Goal: Task Accomplishment & Management: Use online tool/utility

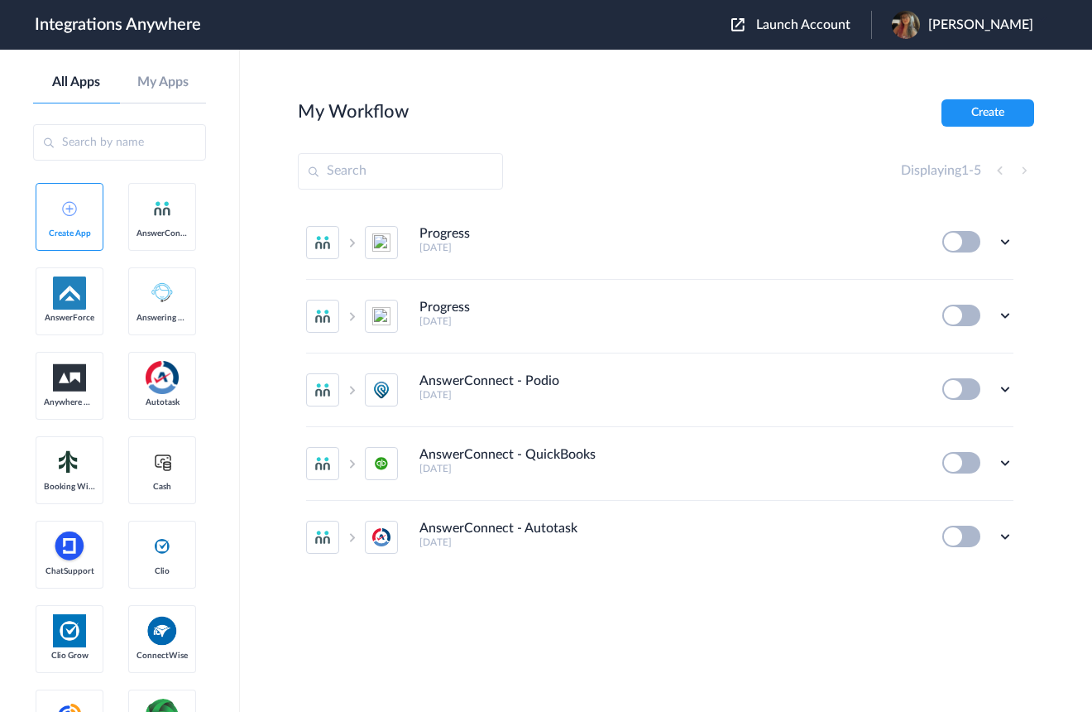
click at [819, 33] on div "Launch Account Krista Arnold My Account Logout" at bounding box center [890, 25] width 319 height 28
drag, startPoint x: 809, startPoint y: 30, endPoint x: 774, endPoint y: 60, distance: 46.4
click at [809, 30] on span "Launch Account" at bounding box center [803, 24] width 94 height 13
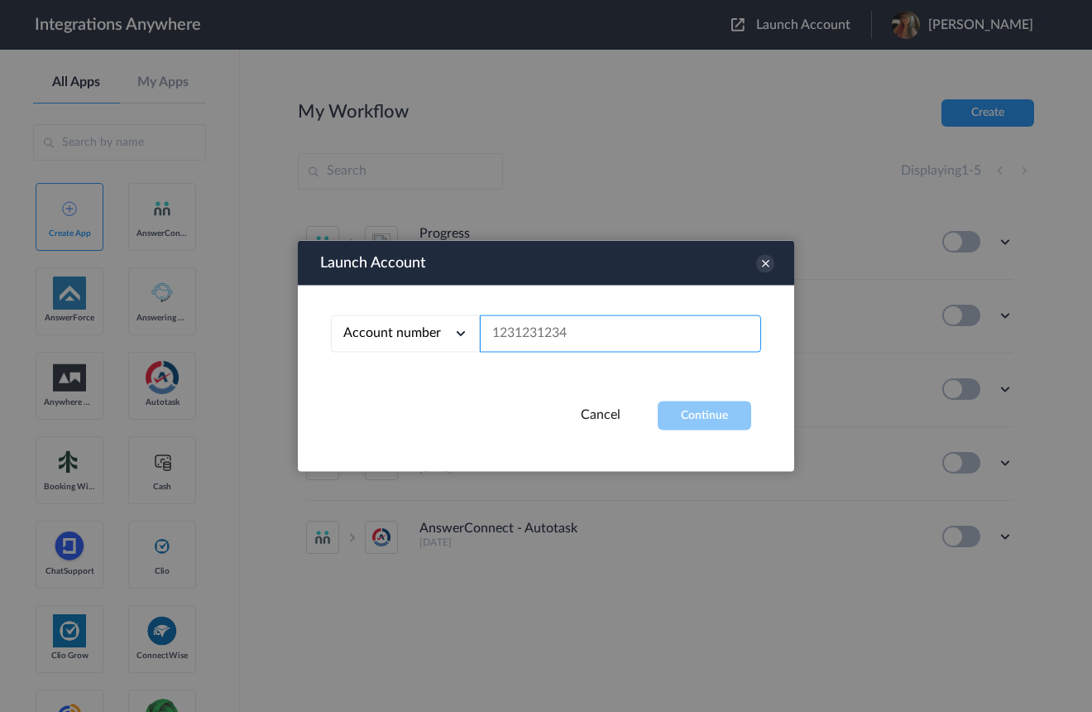
click at [592, 337] on input "text" at bounding box center [620, 333] width 281 height 37
paste input "1210005268"
type input "1210005268"
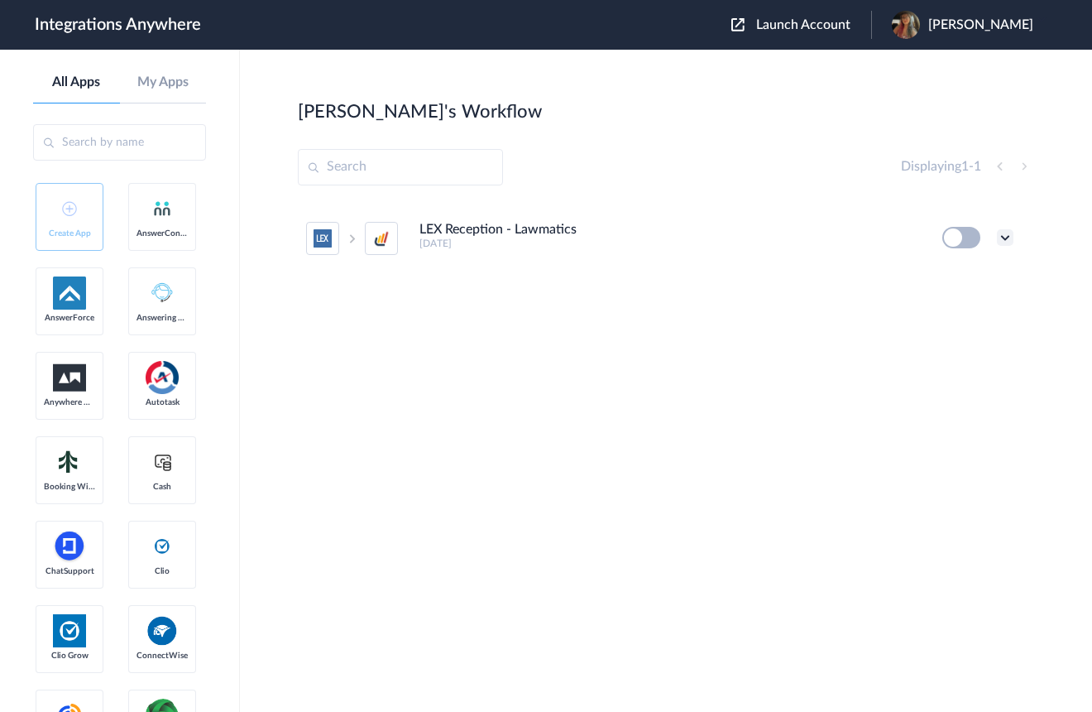
click at [1005, 239] on icon at bounding box center [1005, 237] width 17 height 17
click at [952, 281] on link "Edit" at bounding box center [939, 276] width 40 height 12
click at [1004, 237] on icon at bounding box center [1005, 237] width 17 height 17
click at [870, 237] on div "LEX Reception - Lawmatics 6 months ago" at bounding box center [670, 235] width 501 height 27
click at [970, 237] on button at bounding box center [961, 238] width 38 height 22
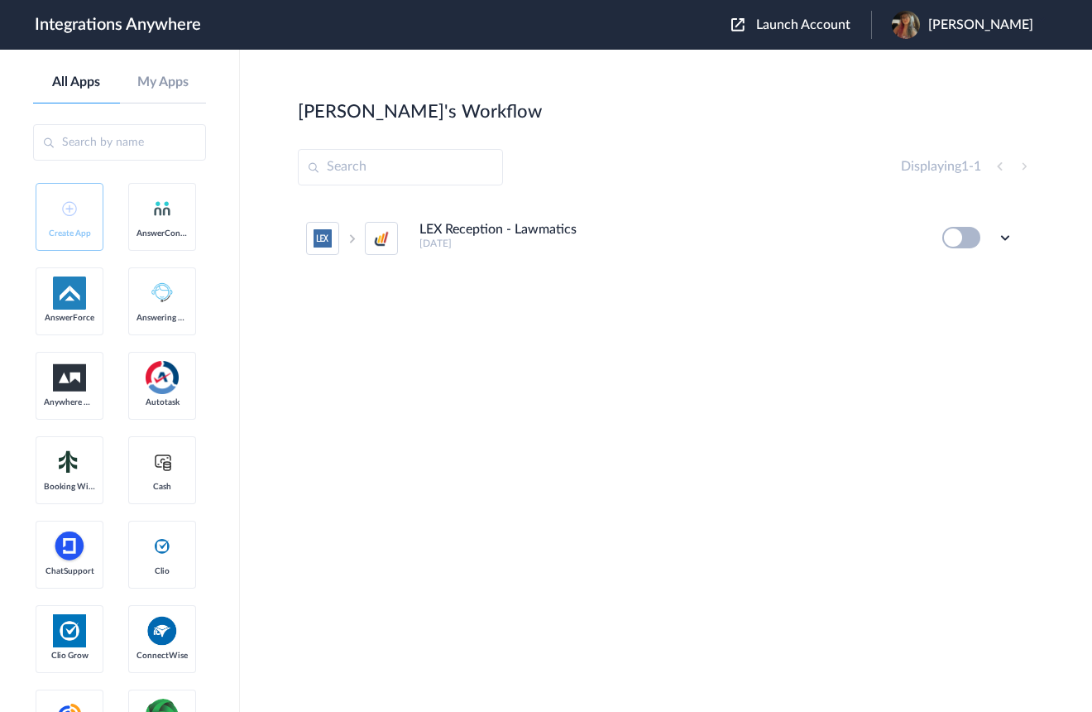
drag, startPoint x: 966, startPoint y: 242, endPoint x: 953, endPoint y: 242, distance: 12.4
click at [965, 242] on button at bounding box center [961, 238] width 38 height 22
click at [971, 242] on button at bounding box center [961, 238] width 38 height 22
click at [1005, 238] on icon at bounding box center [1005, 237] width 17 height 17
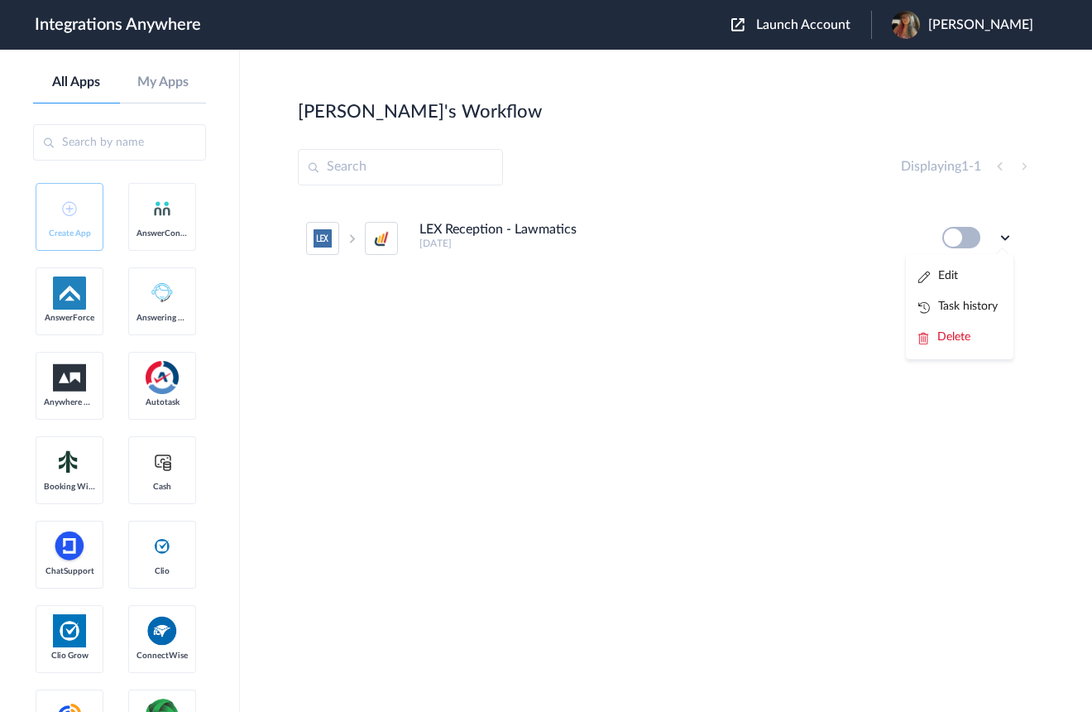
click at [981, 311] on link "Task history" at bounding box center [958, 306] width 79 height 12
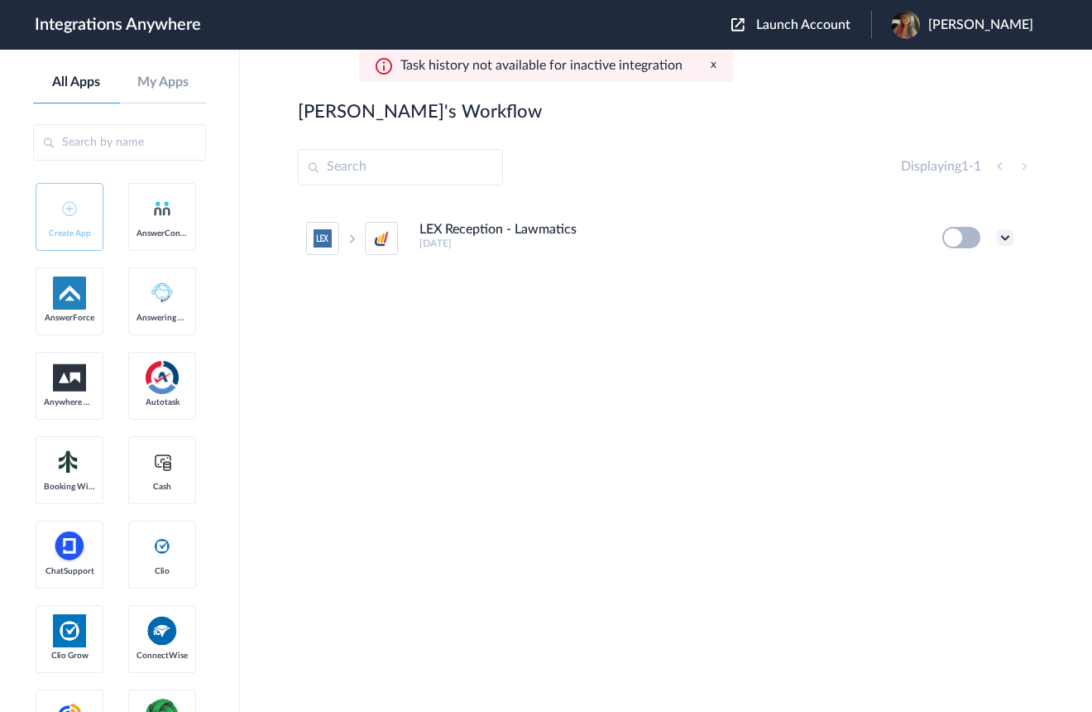
click at [1000, 237] on icon at bounding box center [1005, 237] width 17 height 17
click at [973, 273] on li "Edit" at bounding box center [960, 276] width 108 height 31
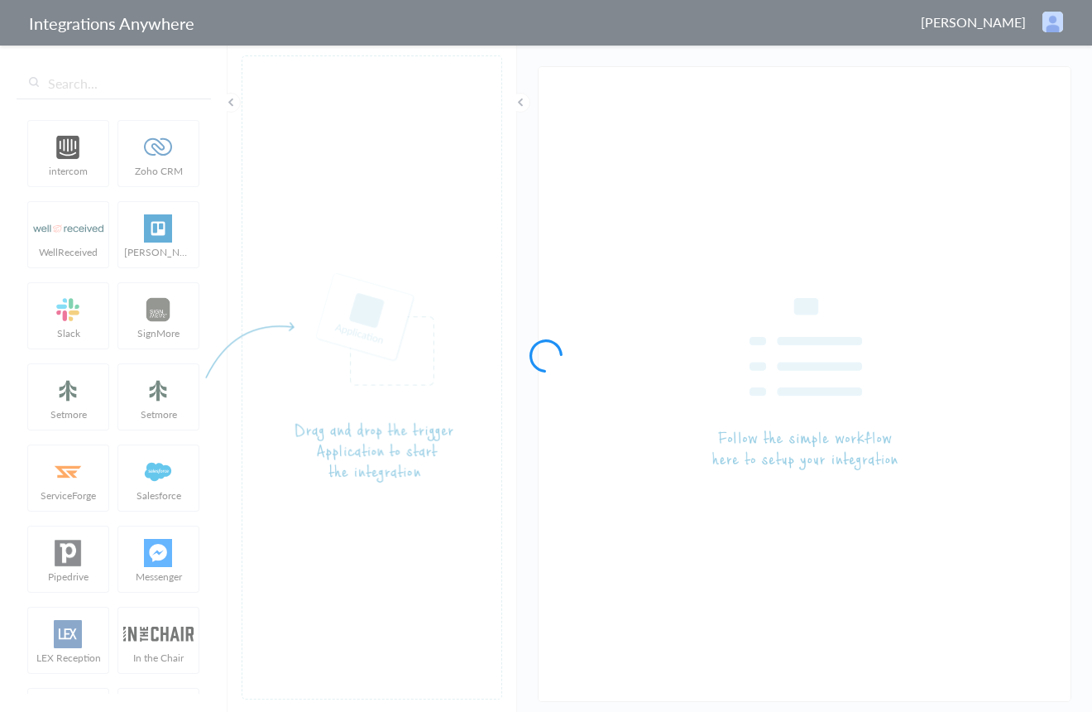
type input "LEX Reception - Lawmatics"
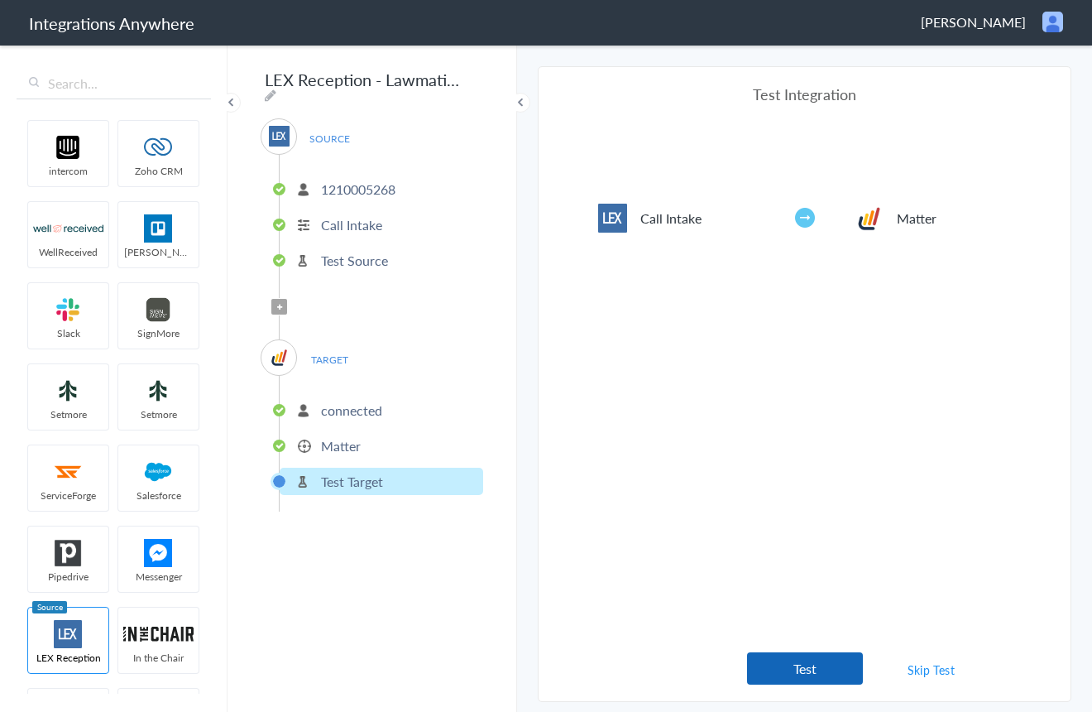
drag, startPoint x: 806, startPoint y: 673, endPoint x: 748, endPoint y: 559, distance: 128.0
click at [806, 673] on button "Test" at bounding box center [805, 668] width 116 height 32
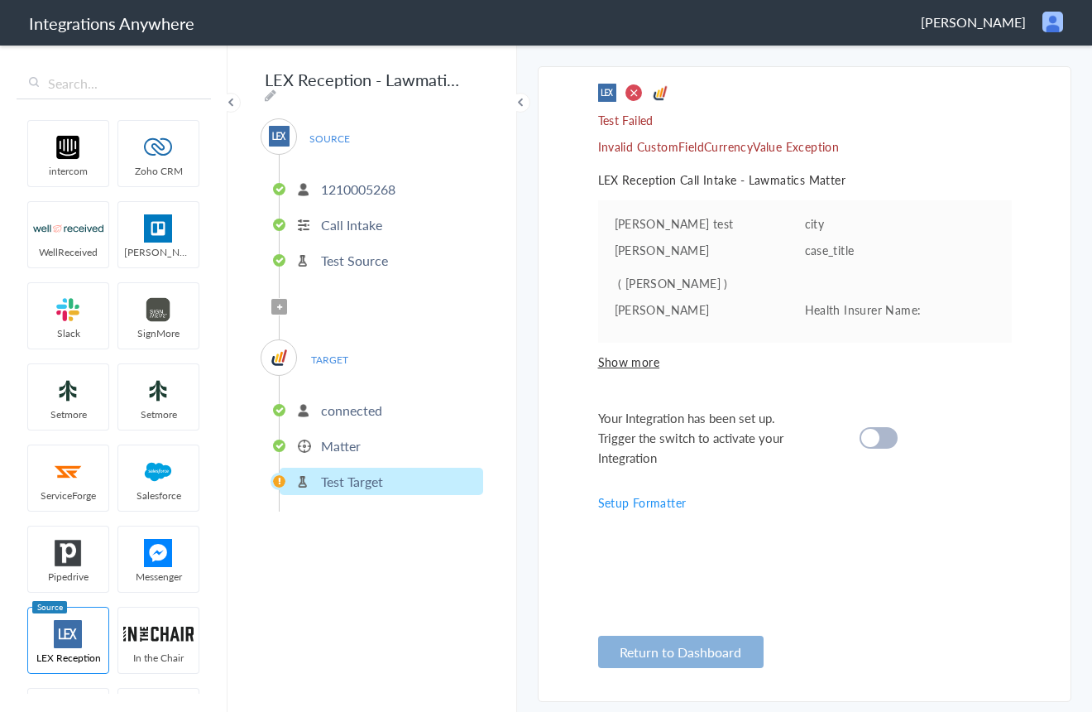
click at [665, 653] on button "Return to Dashboard" at bounding box center [680, 652] width 165 height 32
click at [372, 478] on p "Test Target" at bounding box center [352, 481] width 62 height 19
click at [627, 370] on span "Show more" at bounding box center [805, 361] width 414 height 17
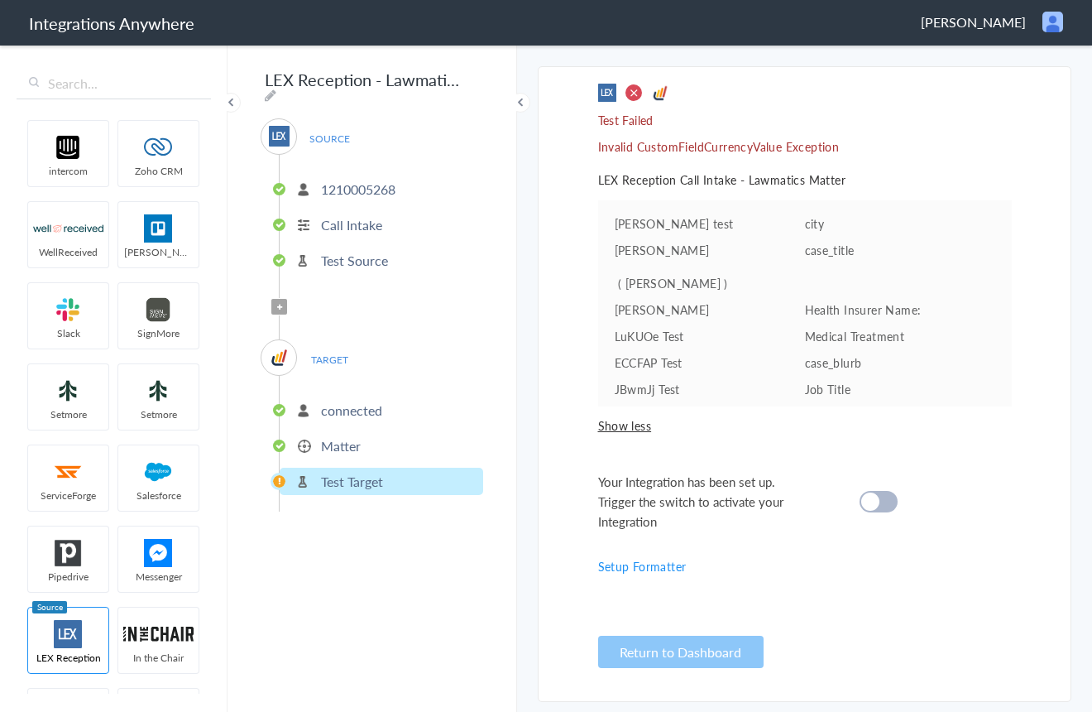
drag, startPoint x: 344, startPoint y: 408, endPoint x: 356, endPoint y: 409, distance: 11.6
click at [343, 408] on p "connected" at bounding box center [351, 409] width 61 height 19
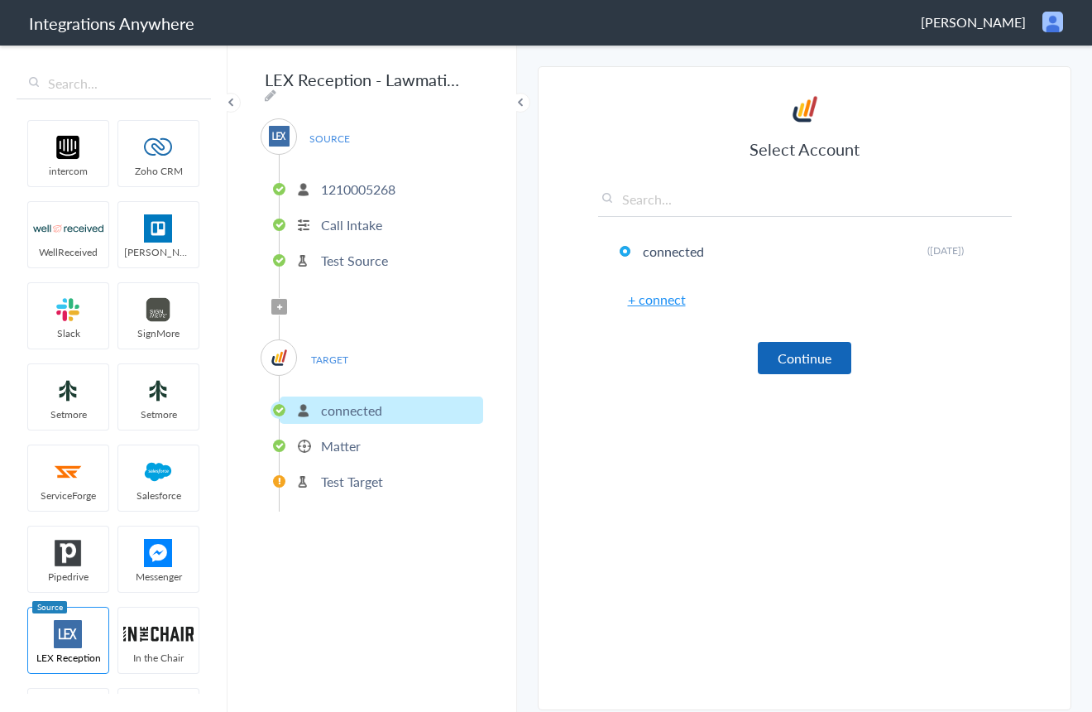
click at [796, 359] on button "Continue" at bounding box center [805, 358] width 94 height 32
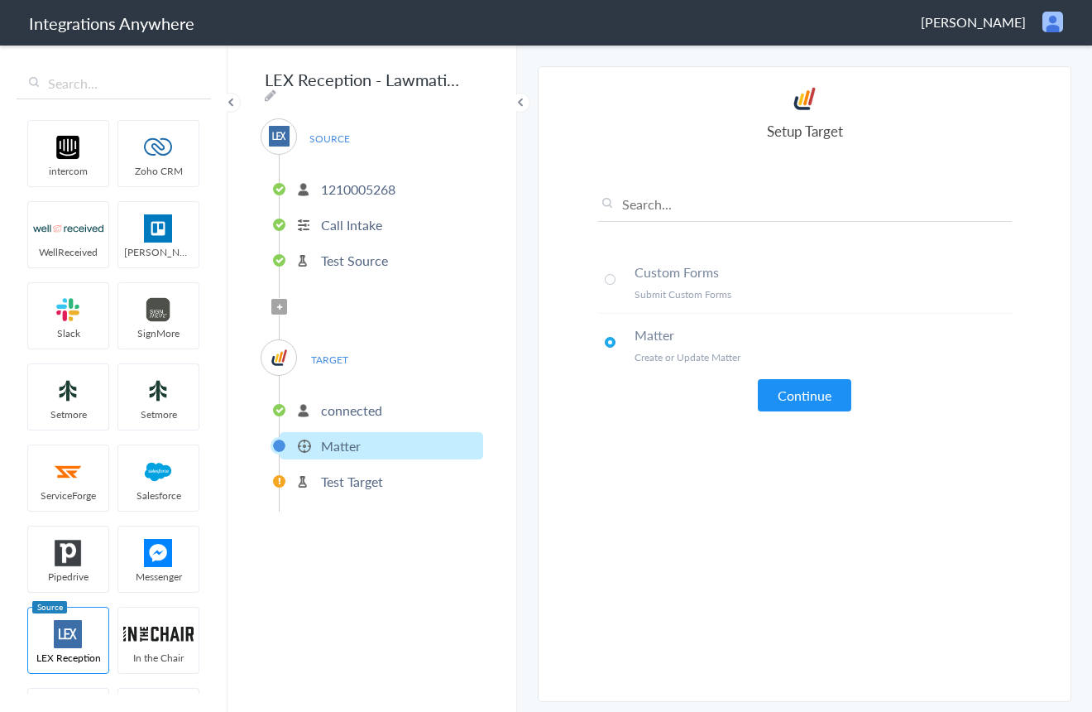
drag, startPoint x: 813, startPoint y: 390, endPoint x: 802, endPoint y: 391, distance: 10.8
click at [813, 391] on button "Continue" at bounding box center [805, 395] width 94 height 32
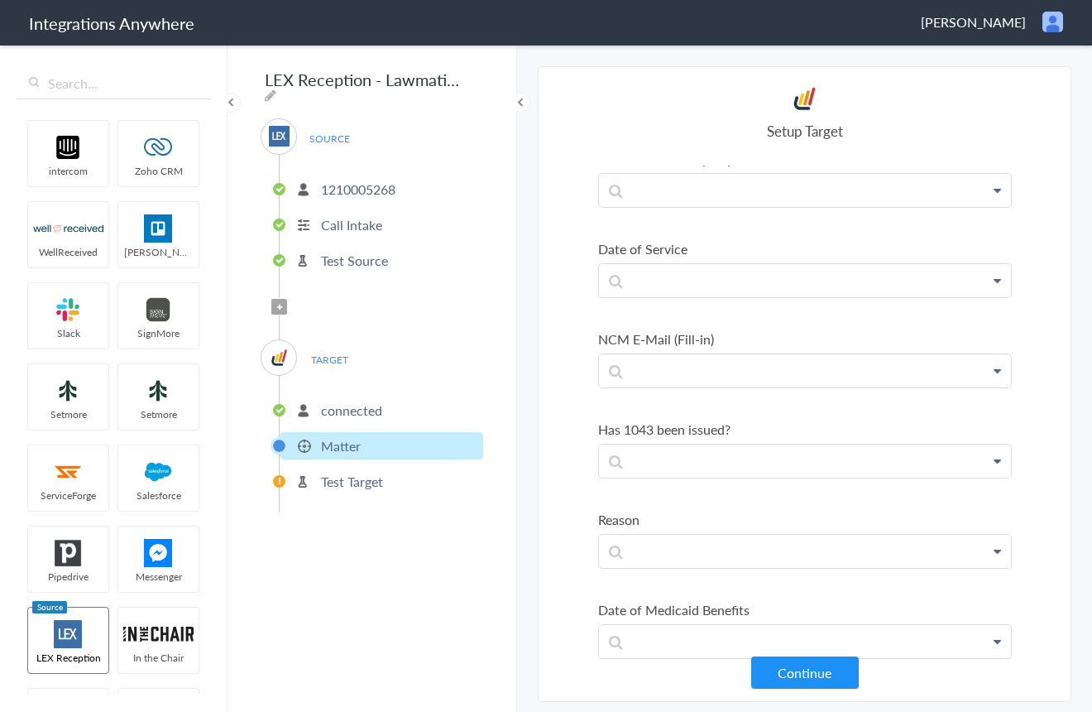
scroll to position [21102, 0]
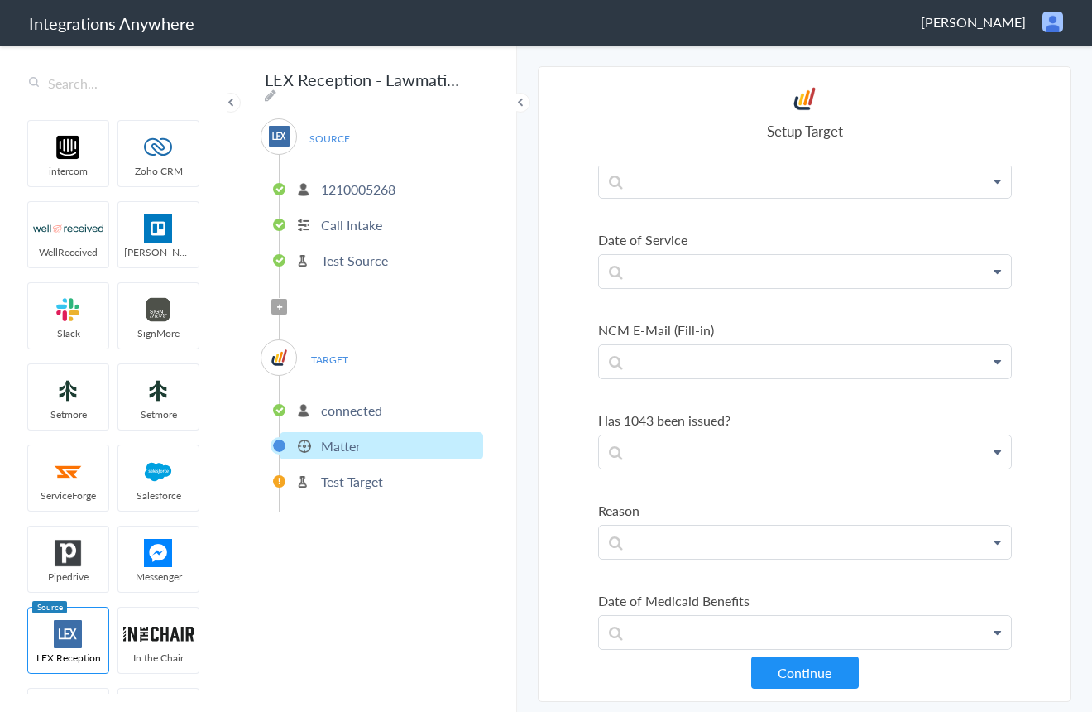
click at [808, 673] on button "Continue" at bounding box center [805, 672] width 108 height 32
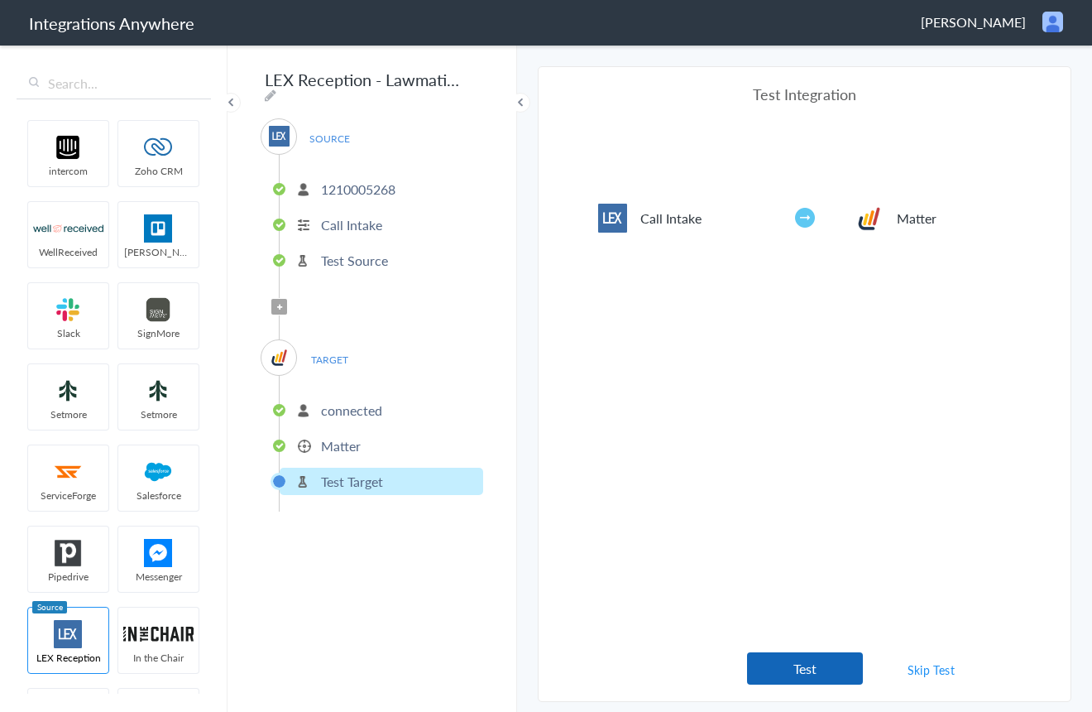
click at [808, 674] on button "Test" at bounding box center [805, 668] width 116 height 32
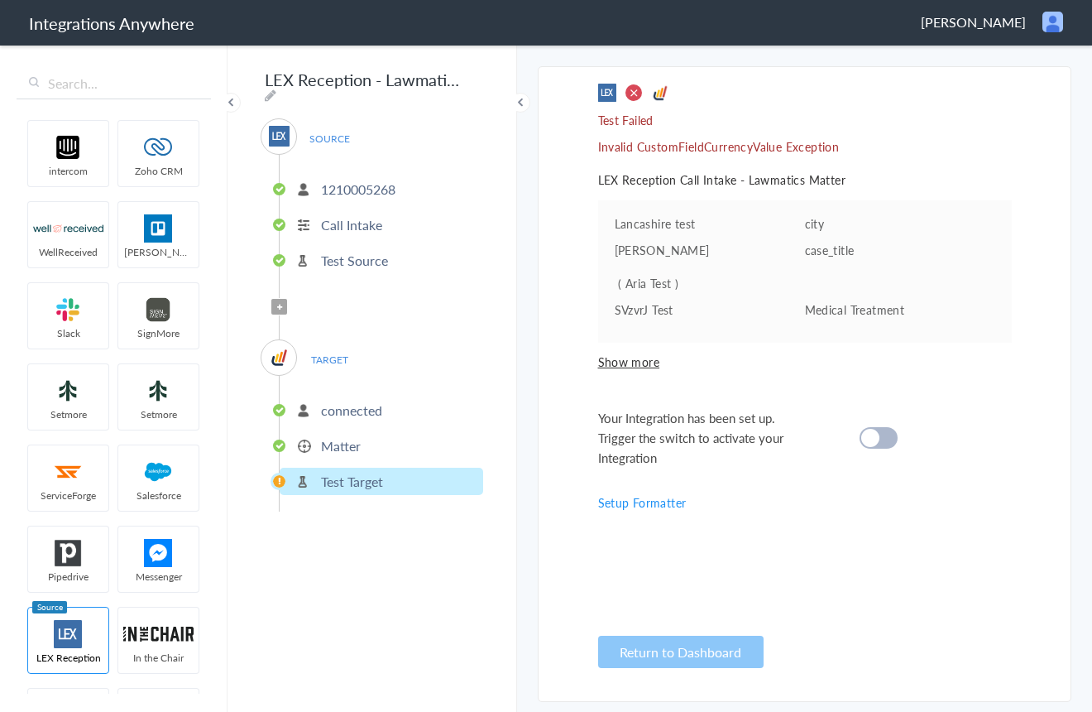
click at [622, 370] on span "Show more" at bounding box center [805, 361] width 414 height 17
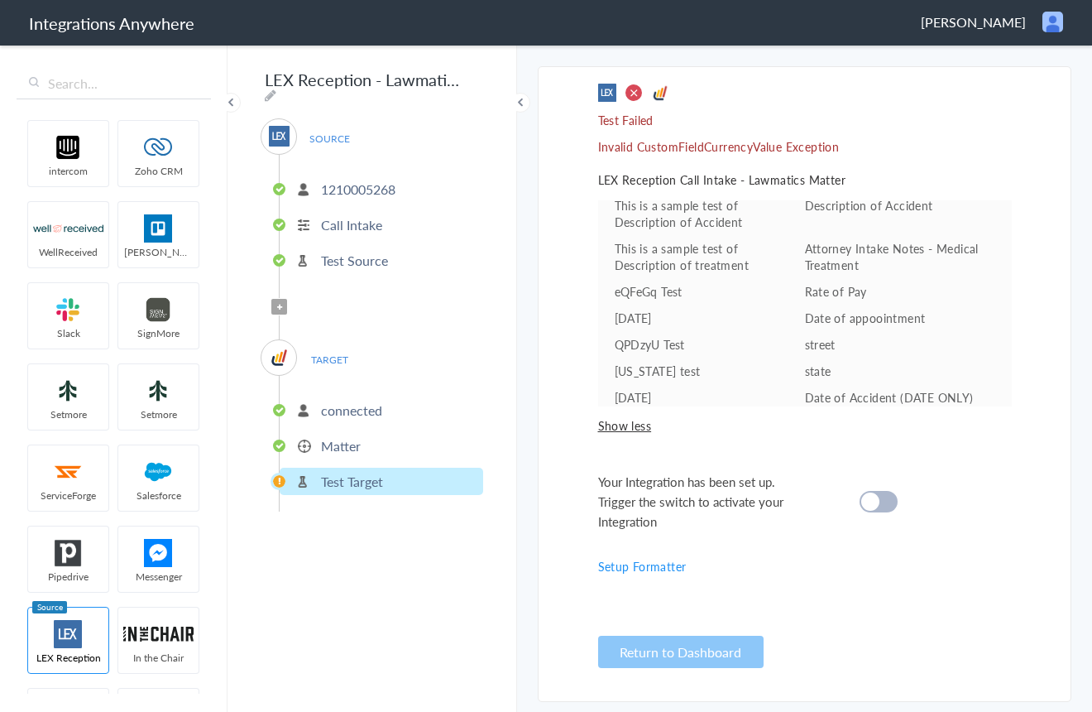
scroll to position [213, 0]
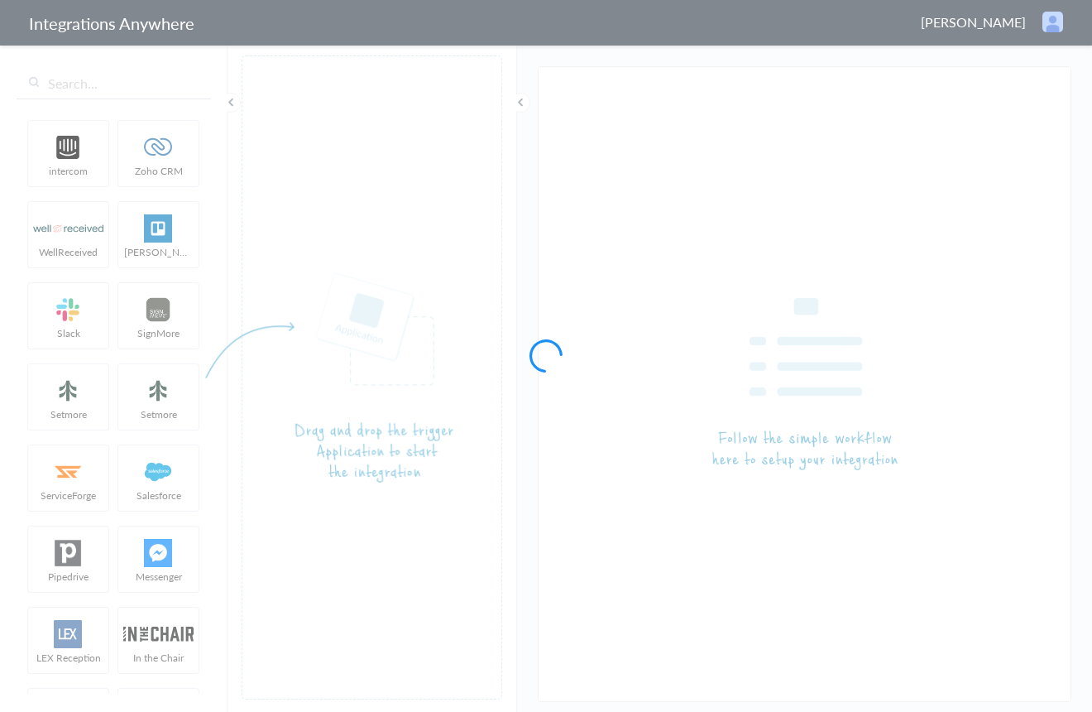
type input "LEX Reception - Lawmatics"
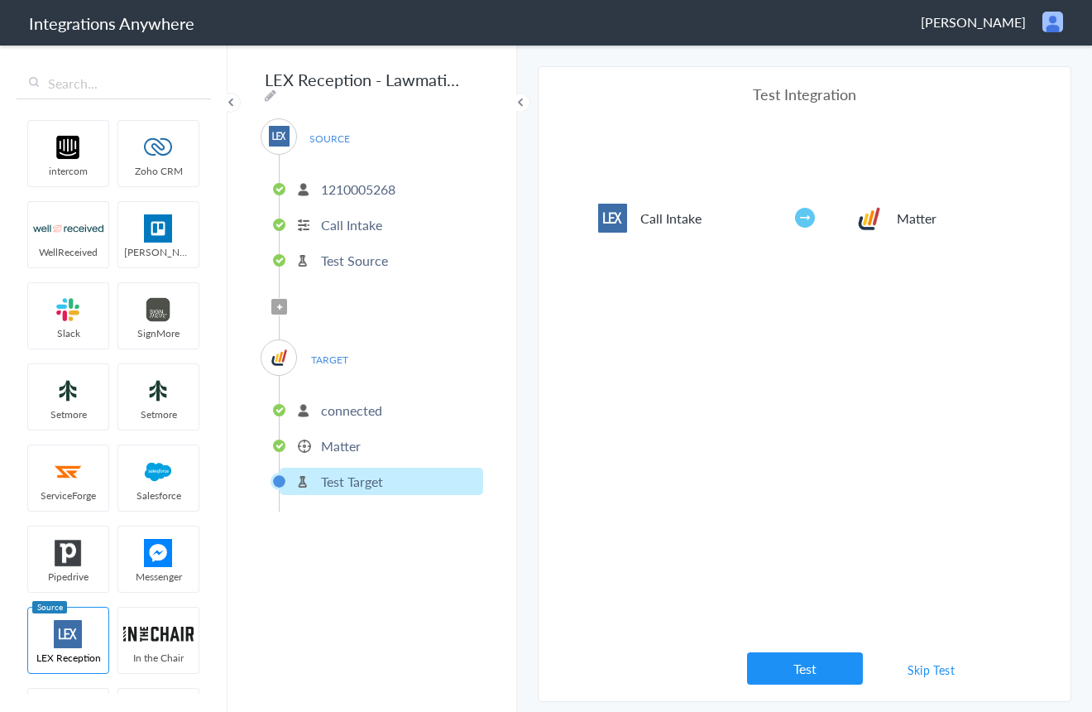
click at [945, 672] on link "Skip Test" at bounding box center [932, 670] width 88 height 30
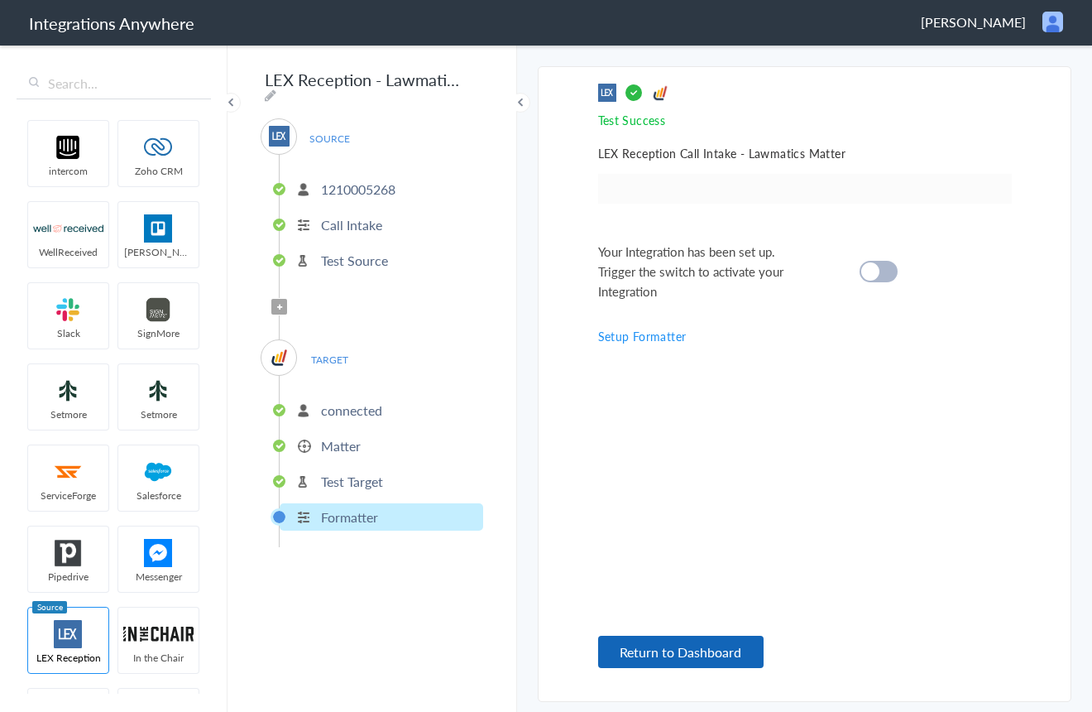
click at [692, 660] on button "Return to Dashboard" at bounding box center [680, 652] width 165 height 32
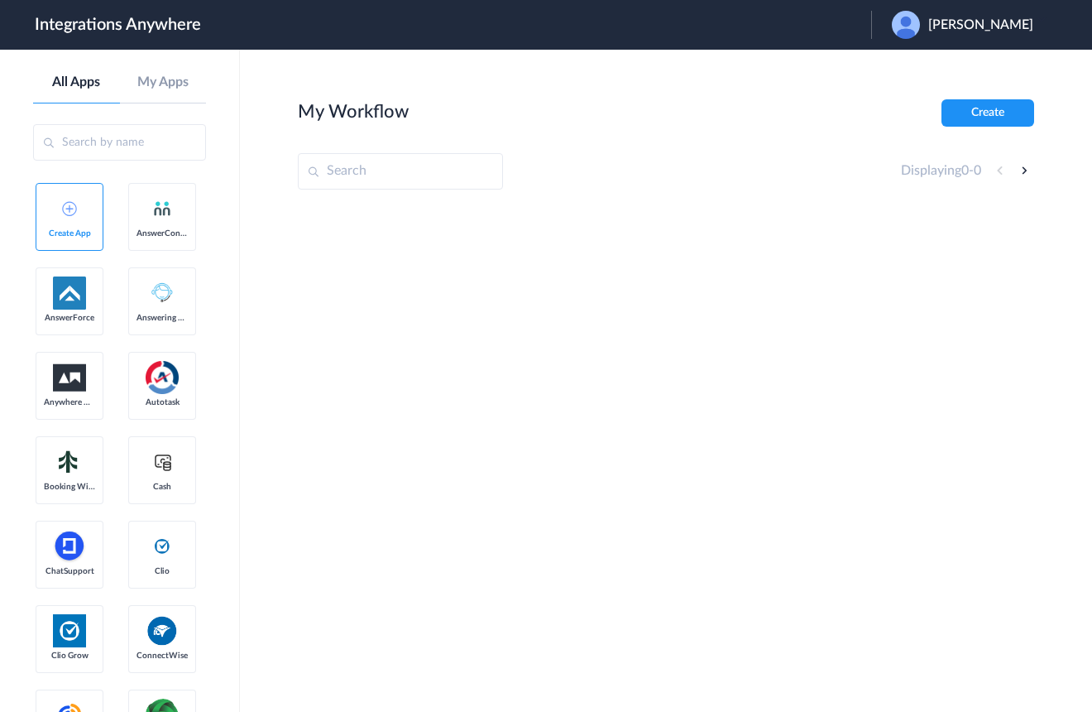
click at [993, 27] on span "[PERSON_NAME]" at bounding box center [980, 25] width 105 height 16
click at [919, 68] on link "Logout" at bounding box center [901, 67] width 35 height 12
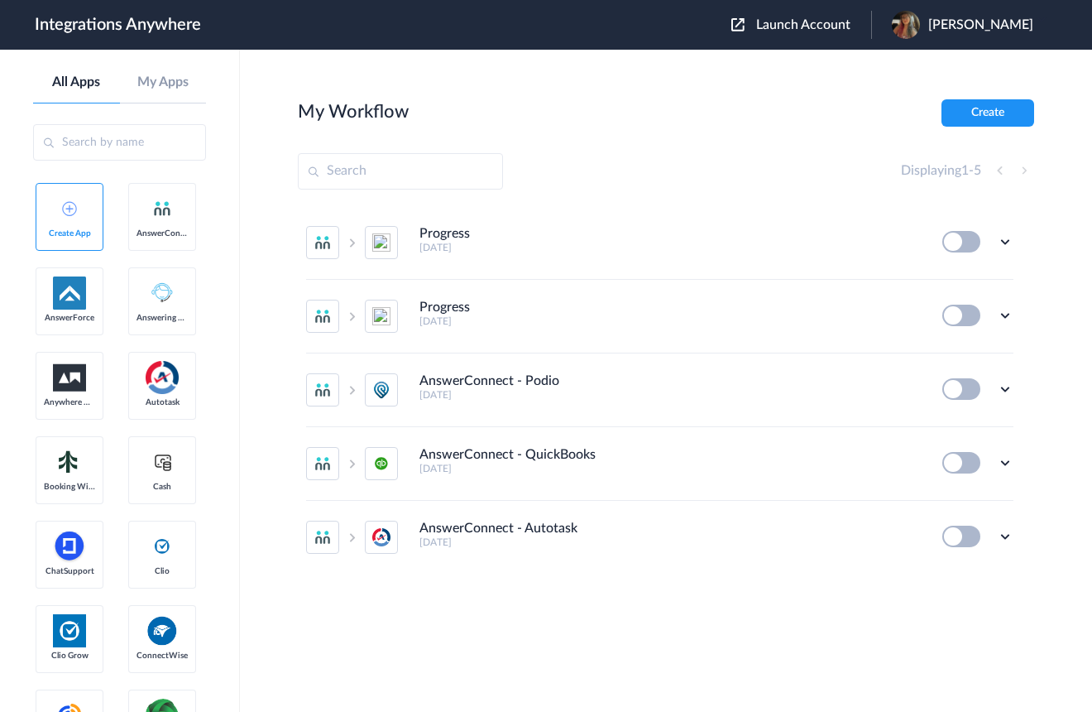
click at [818, 31] on span "Launch Account" at bounding box center [803, 24] width 94 height 13
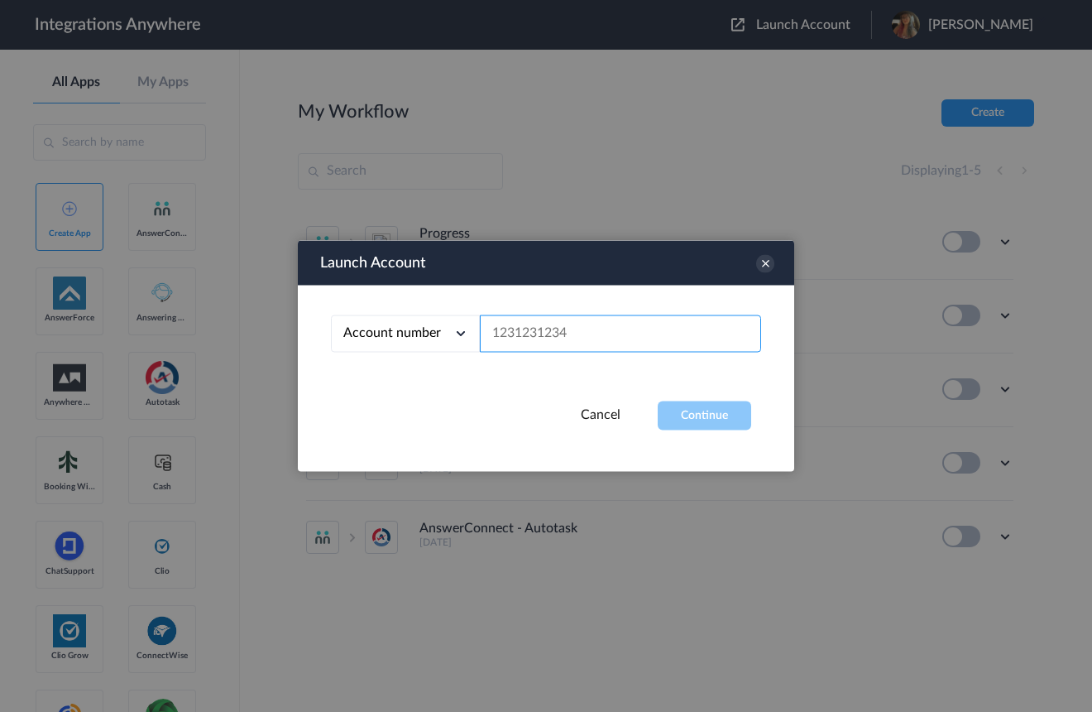
click at [631, 330] on input "text" at bounding box center [620, 333] width 281 height 37
paste input "1210005268"
type input "1210005268"
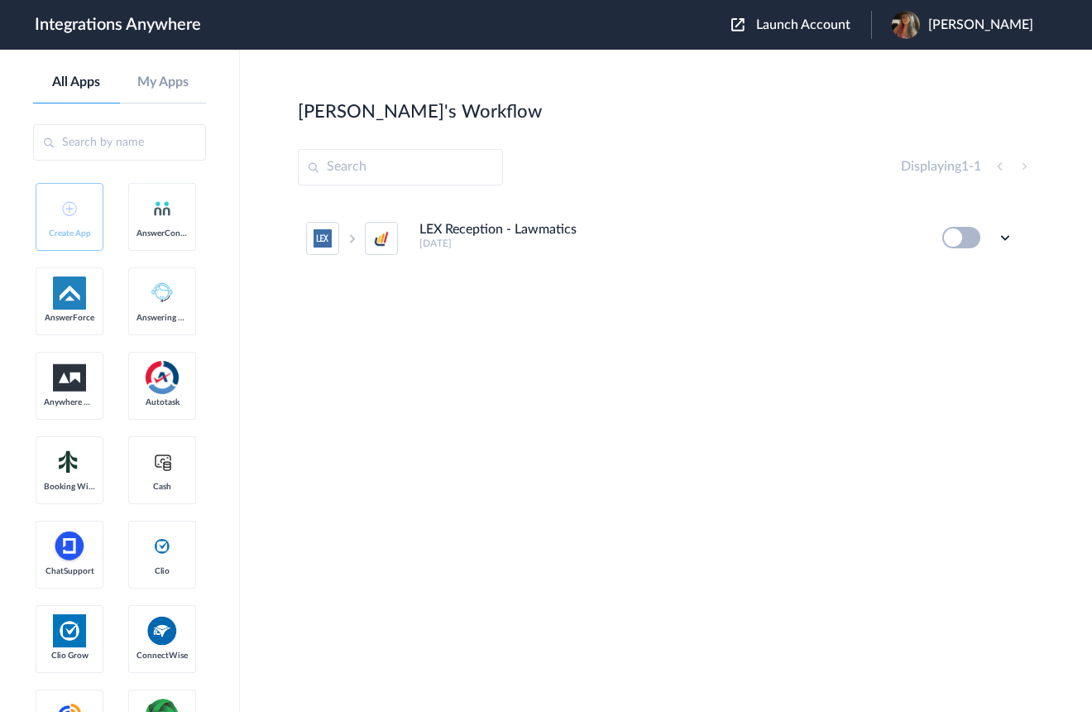
click at [961, 239] on button at bounding box center [961, 238] width 38 height 22
click at [1005, 240] on icon at bounding box center [1005, 237] width 17 height 17
drag, startPoint x: 947, startPoint y: 310, endPoint x: 928, endPoint y: 311, distance: 19.0
click at [946, 310] on link "Task history" at bounding box center [958, 306] width 79 height 12
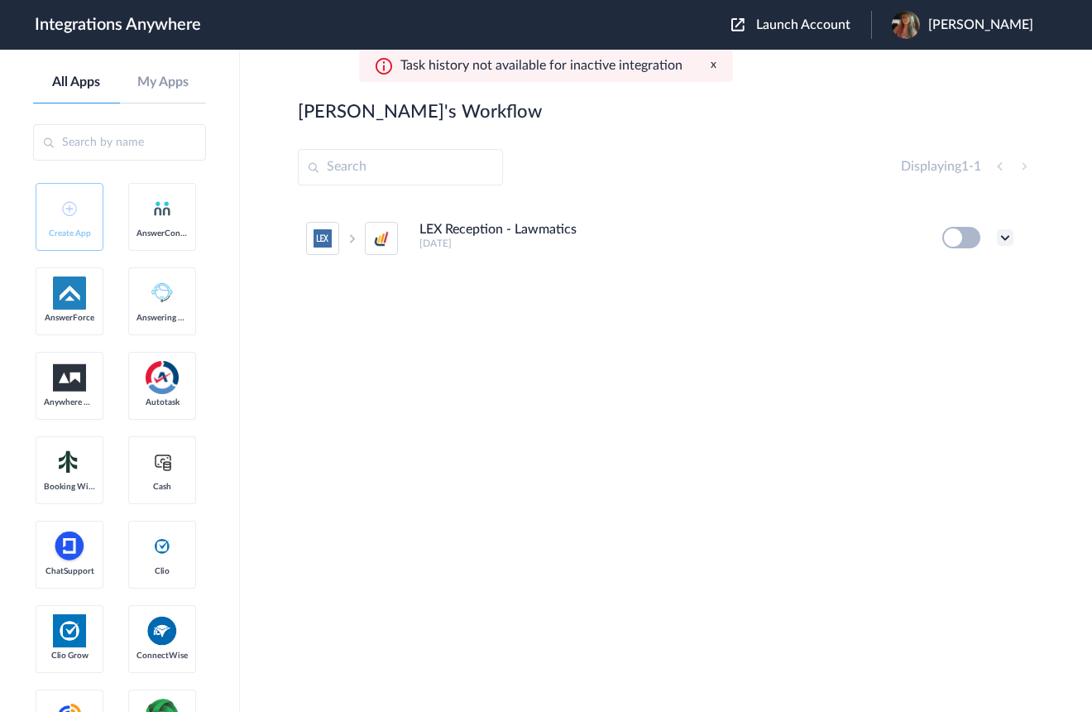
click at [1004, 237] on icon at bounding box center [1005, 237] width 17 height 17
click at [932, 276] on link "Edit" at bounding box center [939, 276] width 40 height 12
click at [1007, 237] on icon at bounding box center [1005, 237] width 17 height 17
click at [975, 310] on link "Task history" at bounding box center [958, 306] width 79 height 12
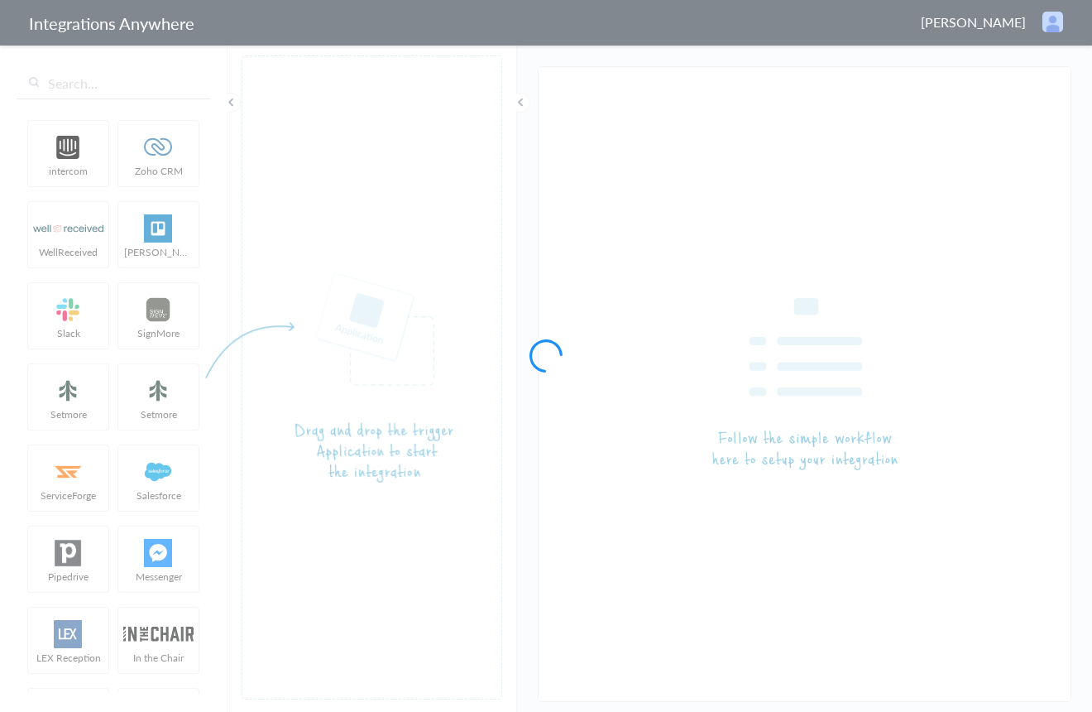
type input "LEX Reception - Lawmatics"
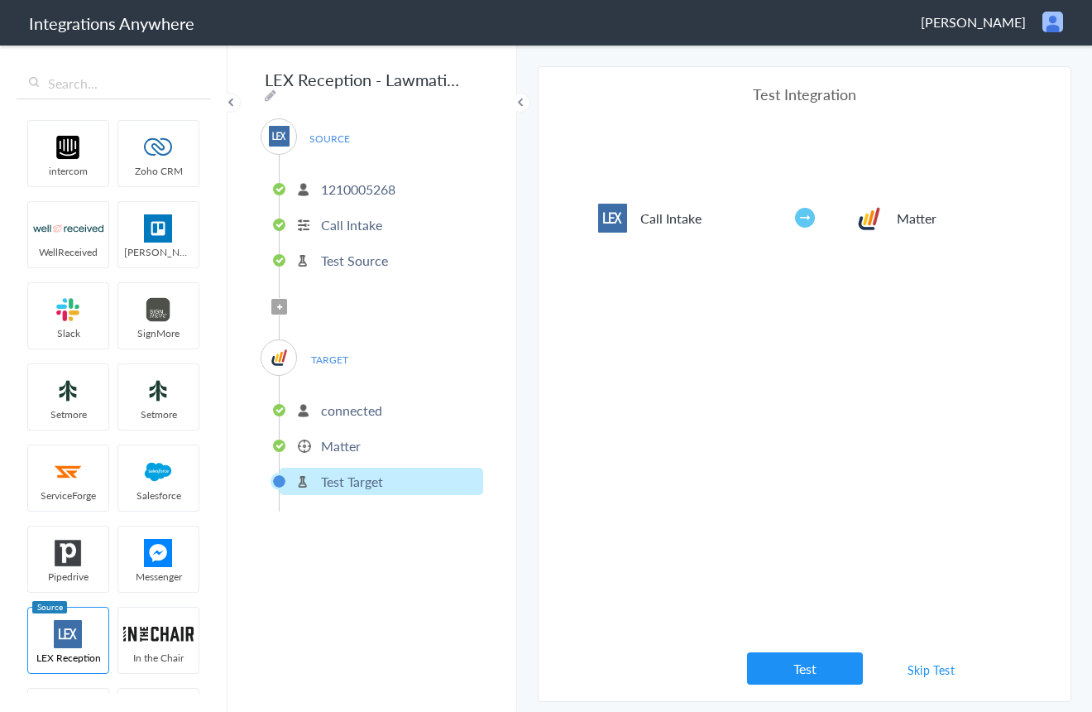
drag, startPoint x: 326, startPoint y: 401, endPoint x: 554, endPoint y: 394, distance: 227.7
click at [326, 401] on p "connected" at bounding box center [351, 409] width 61 height 19
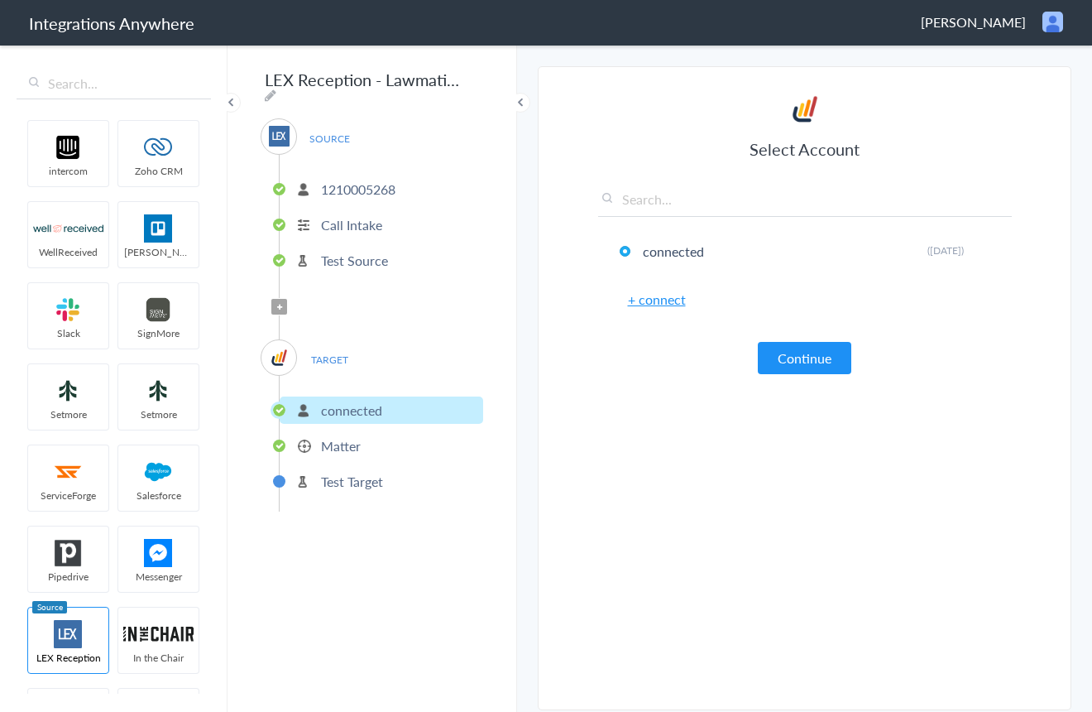
drag, startPoint x: 767, startPoint y: 345, endPoint x: 791, endPoint y: 357, distance: 27.0
click at [769, 346] on button "Continue" at bounding box center [805, 358] width 94 height 32
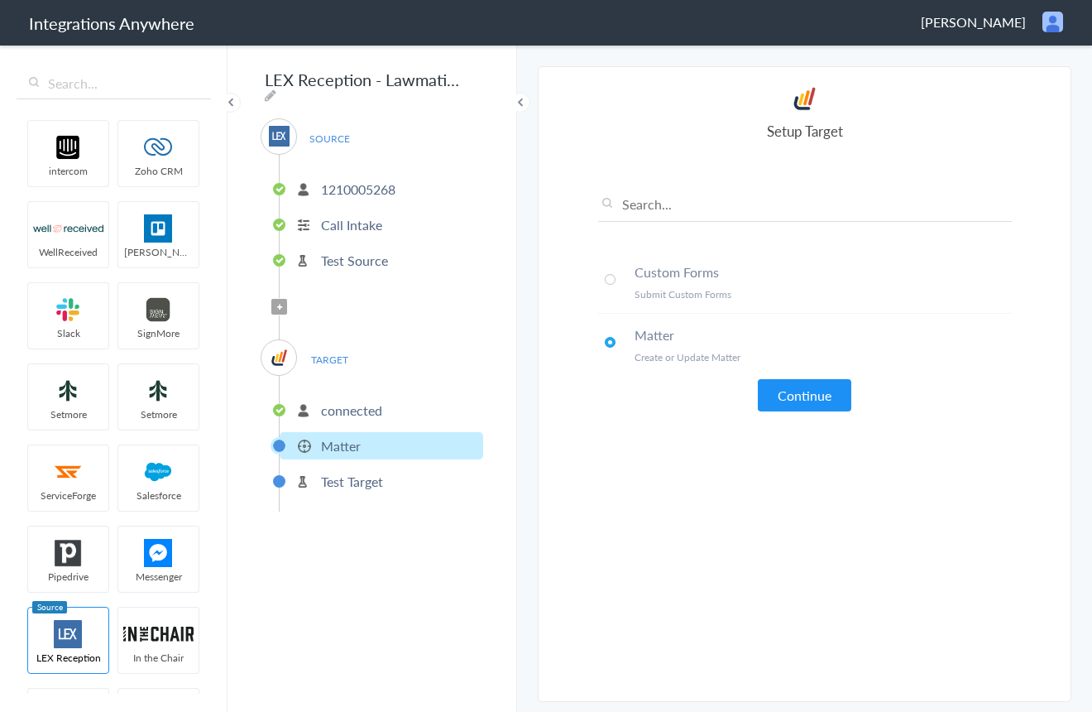
click at [791, 383] on button "Continue" at bounding box center [805, 395] width 94 height 32
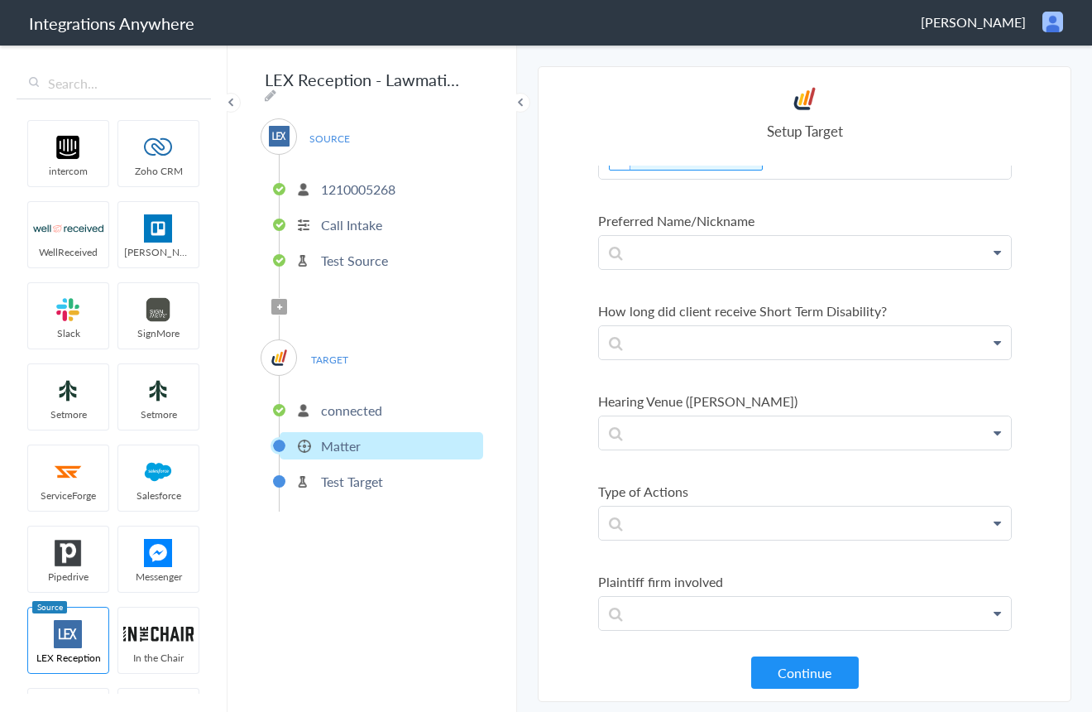
scroll to position [2349, 0]
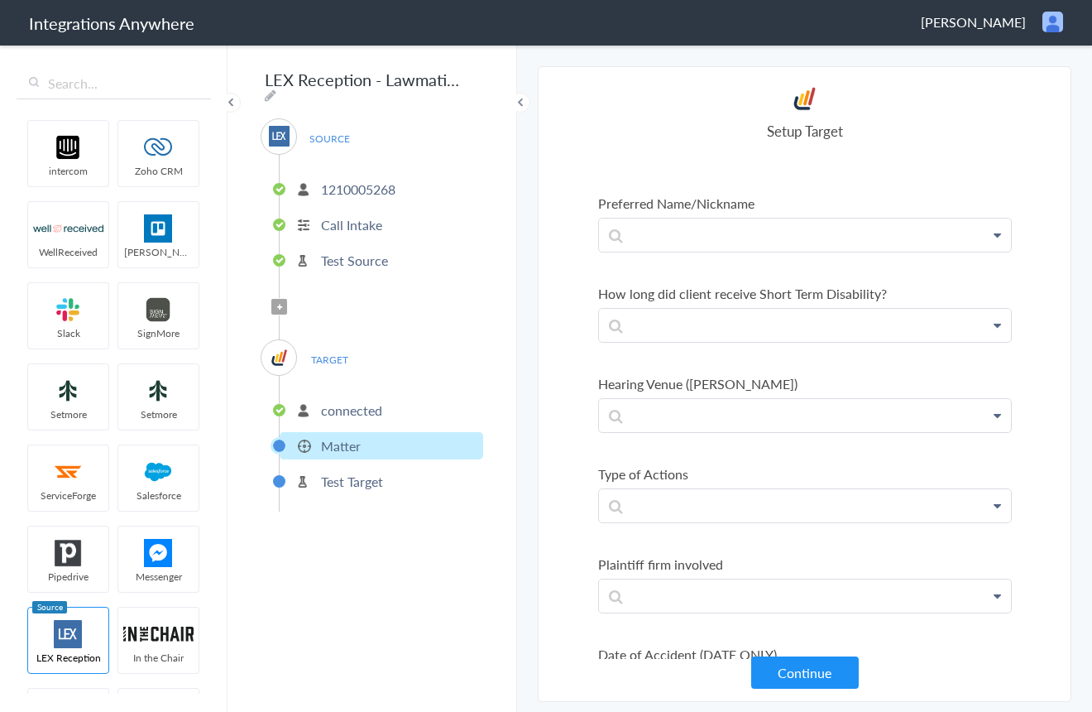
click at [1043, 381] on section "Select Account 9193410805 Rename Delete (6 months ago) 1210005268 Rename Delete…" at bounding box center [805, 384] width 534 height 636
click at [810, 382] on \(Allen\) "Hearing Venue ([PERSON_NAME])" at bounding box center [805, 383] width 414 height 19
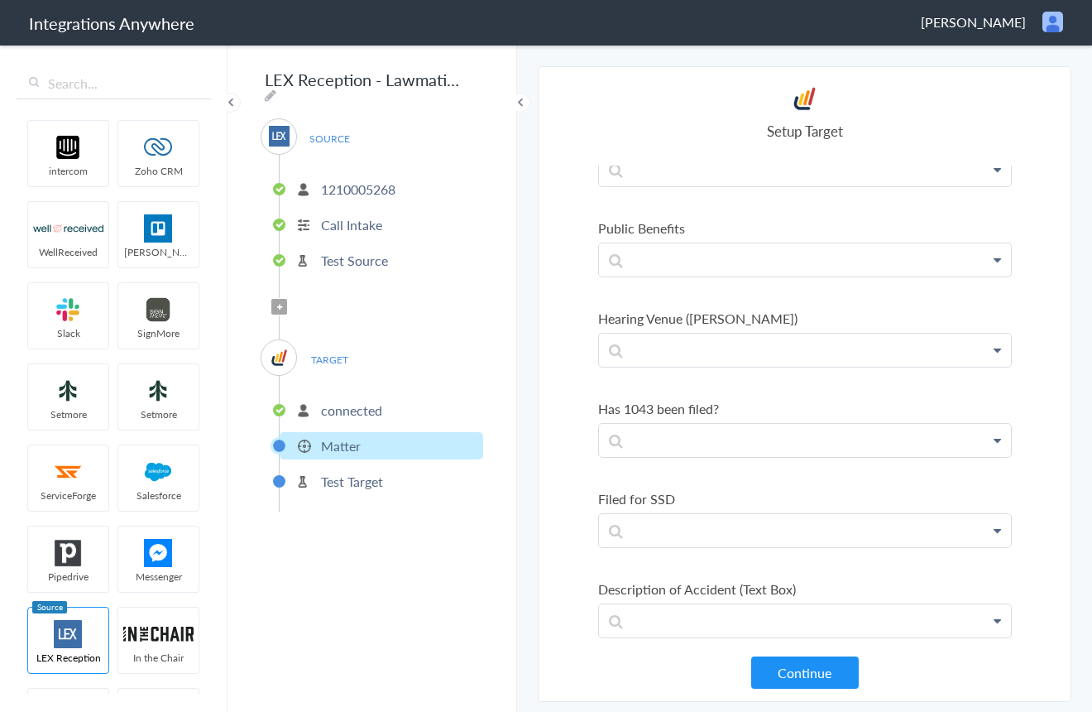
scroll to position [20134, 0]
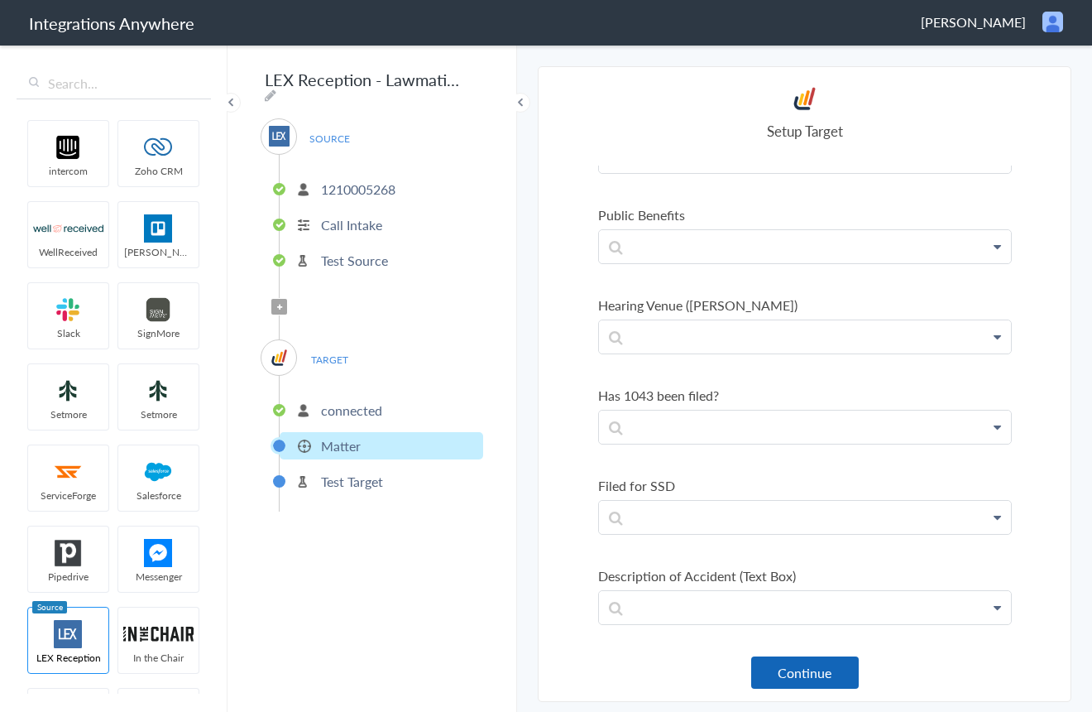
click at [816, 676] on button "Continue" at bounding box center [805, 672] width 108 height 32
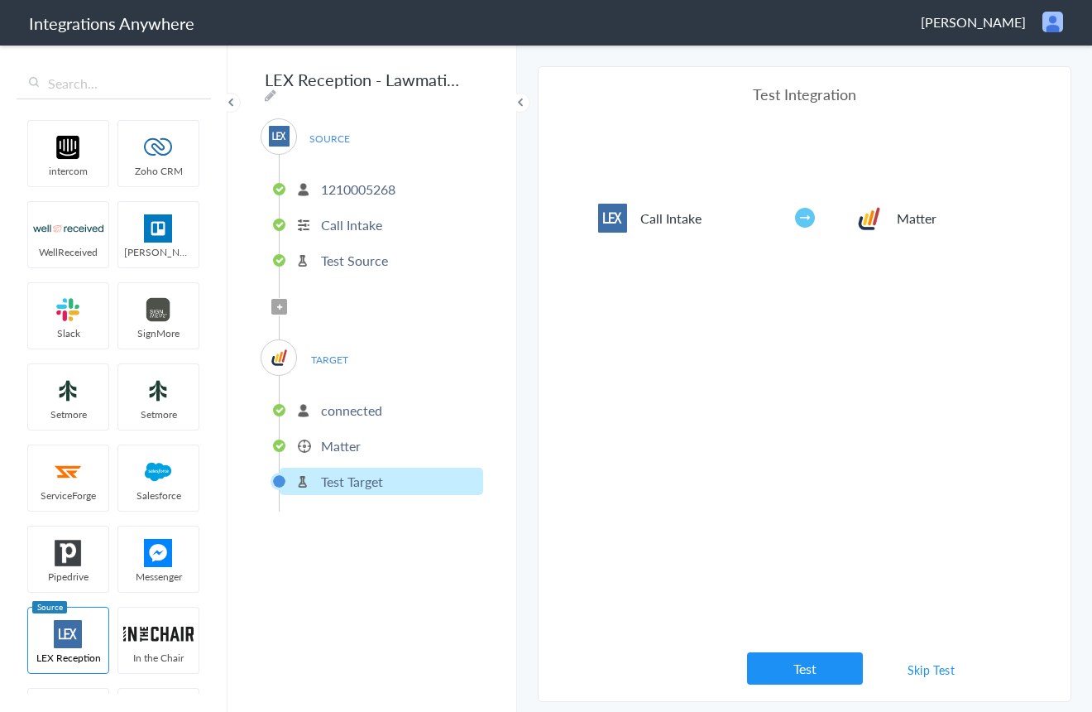
click at [930, 673] on link "Skip Test" at bounding box center [932, 670] width 88 height 30
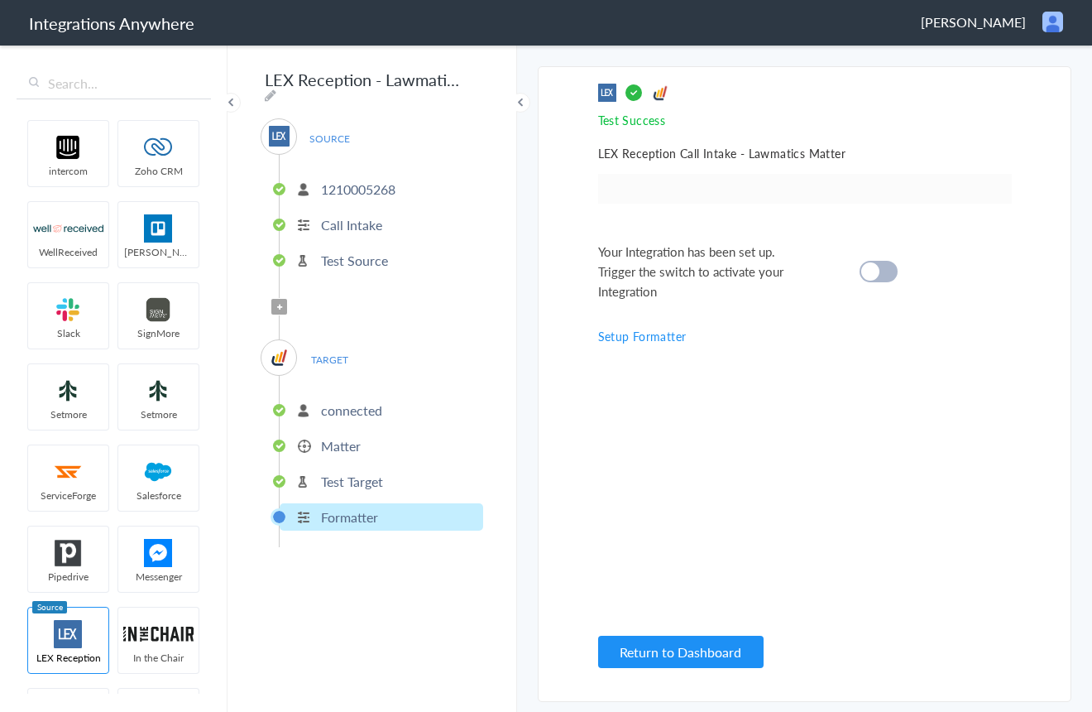
drag, startPoint x: 880, startPoint y: 276, endPoint x: 855, endPoint y: 361, distance: 89.0
click at [880, 276] on div at bounding box center [879, 272] width 38 height 22
click at [636, 653] on button "Return to Dashboard" at bounding box center [680, 652] width 165 height 32
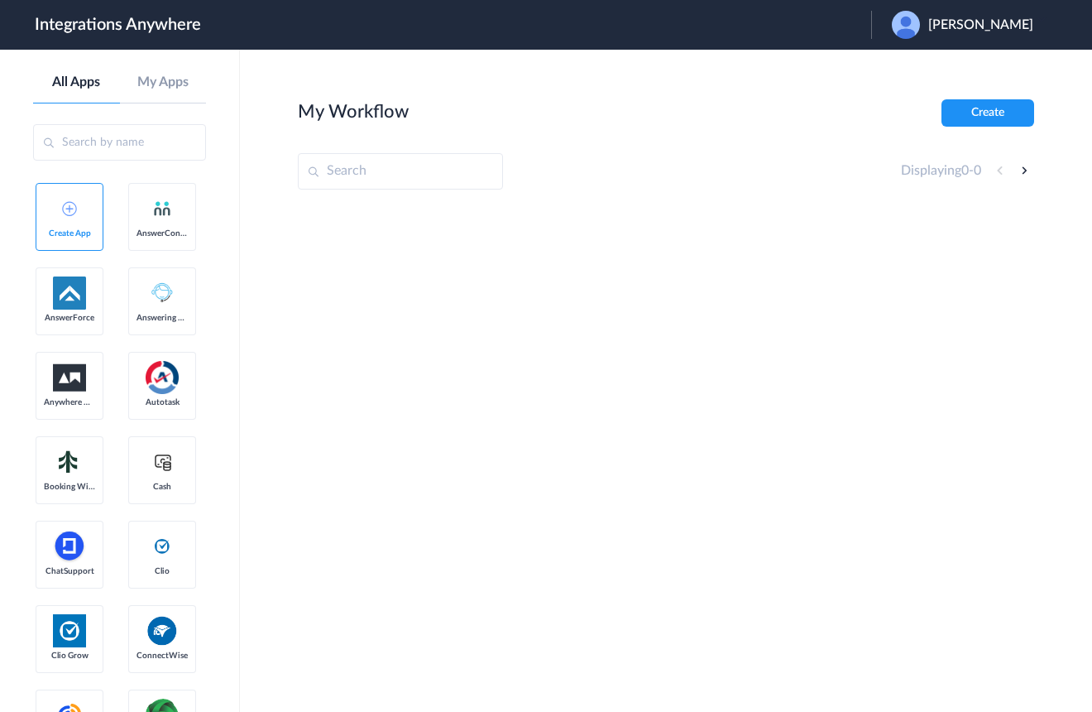
click at [982, 22] on span "[PERSON_NAME]" at bounding box center [980, 25] width 105 height 16
click at [962, 70] on li "Logout" at bounding box center [960, 67] width 179 height 31
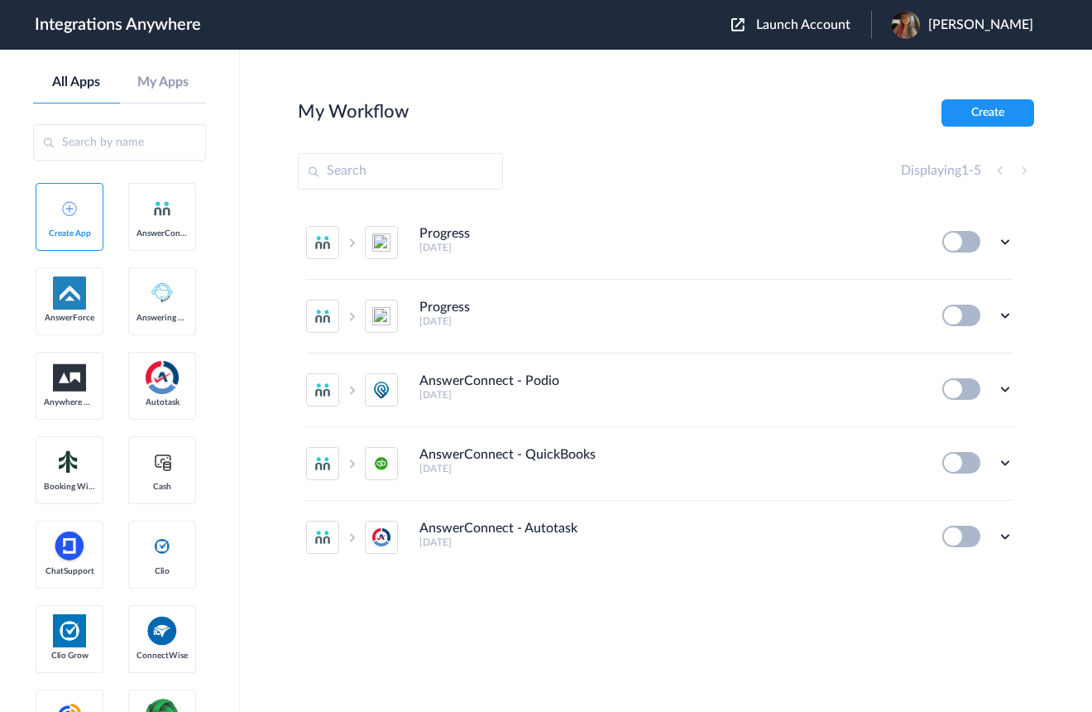
click at [813, 22] on span "Launch Account" at bounding box center [803, 24] width 94 height 13
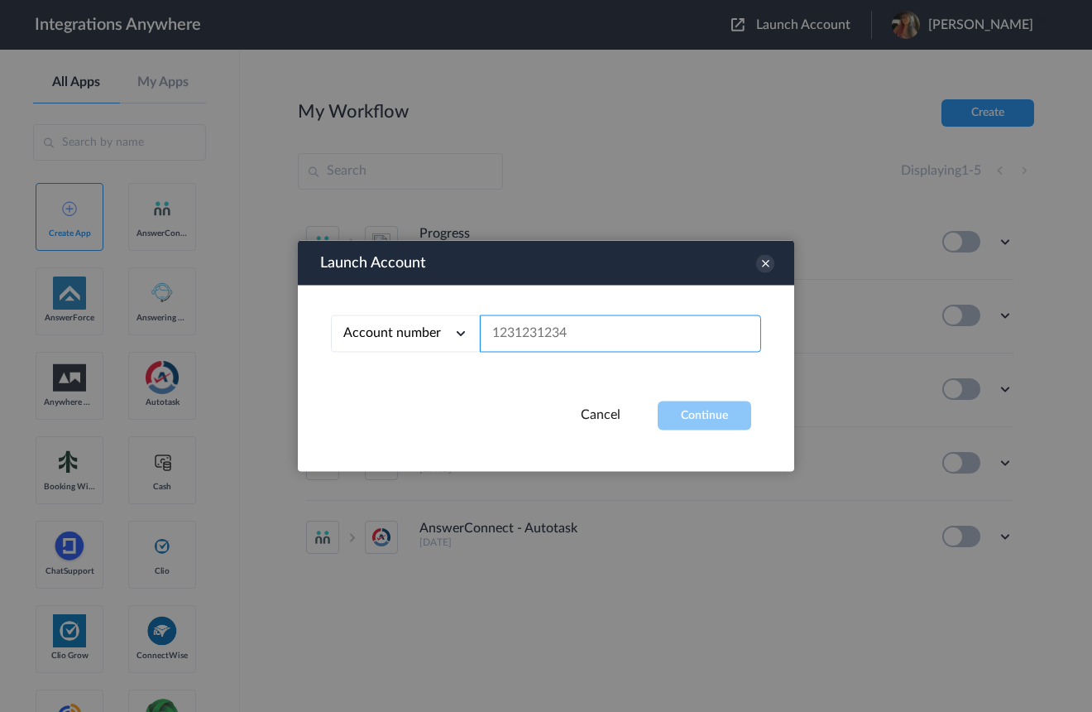
click at [582, 333] on input "text" at bounding box center [620, 333] width 281 height 37
paste input "[URL][DOMAIN_NAME]"
type input "[URL][DOMAIN_NAME]"
drag, startPoint x: 752, startPoint y: 337, endPoint x: 548, endPoint y: 343, distance: 204.5
click at [471, 337] on div "Account number Account number Email address [URL][DOMAIN_NAME]" at bounding box center [546, 333] width 430 height 37
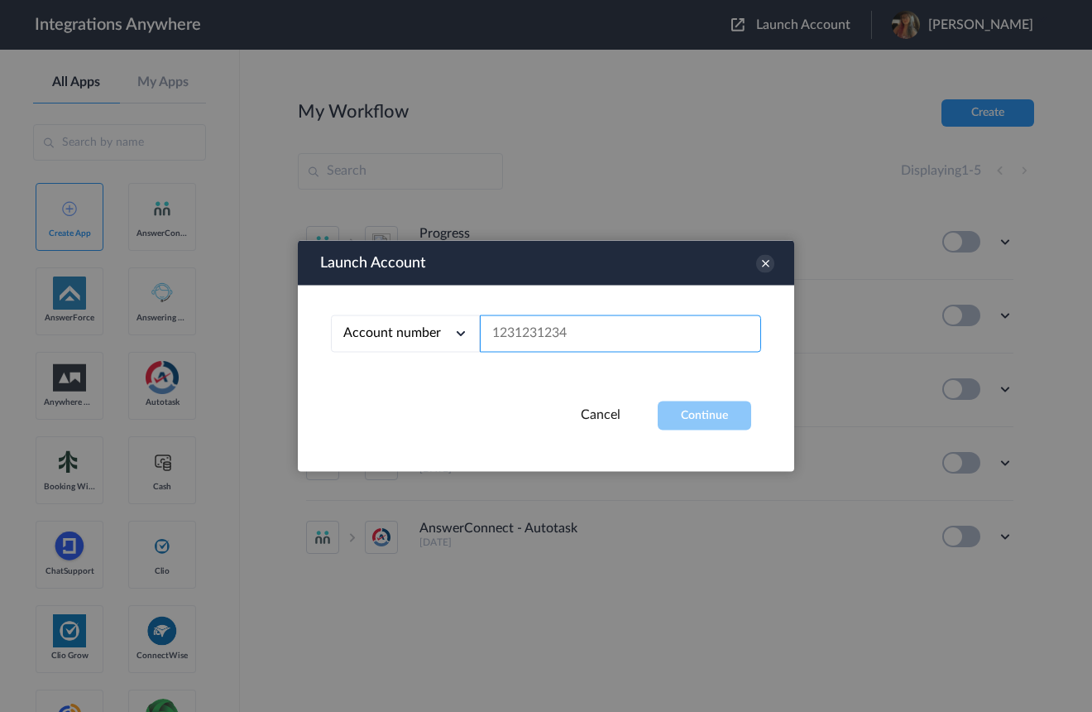
paste input "1210005268"
type input "1210005268"
click at [684, 419] on button "Continue" at bounding box center [705, 415] width 94 height 29
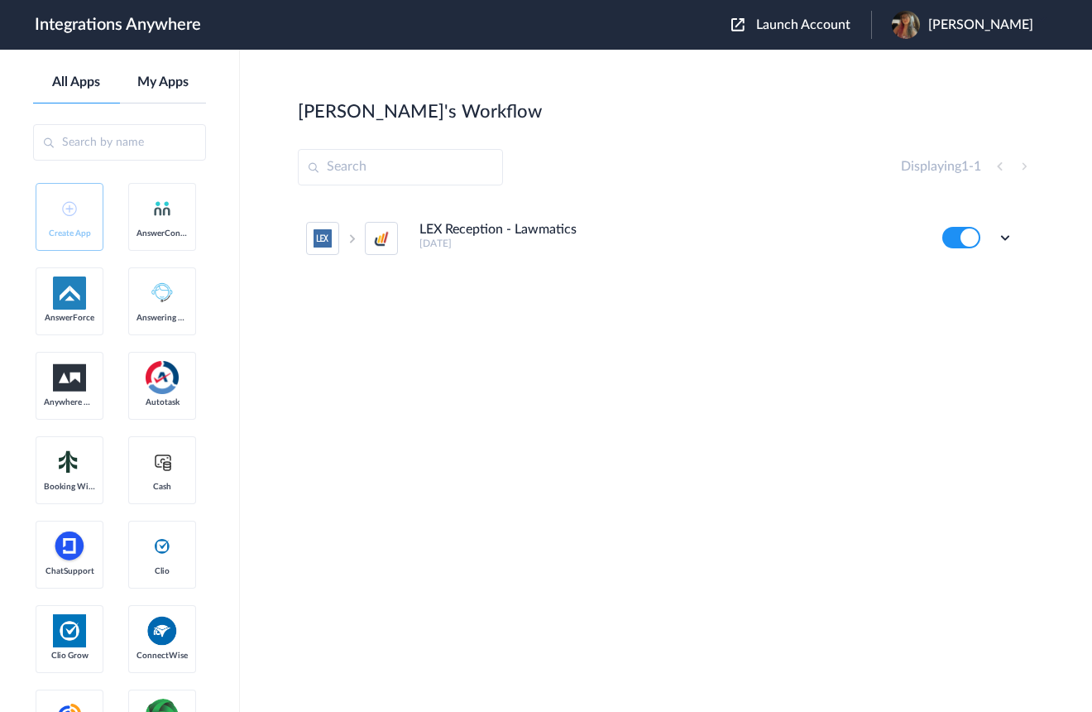
click at [165, 81] on link "My Apps" at bounding box center [163, 82] width 87 height 16
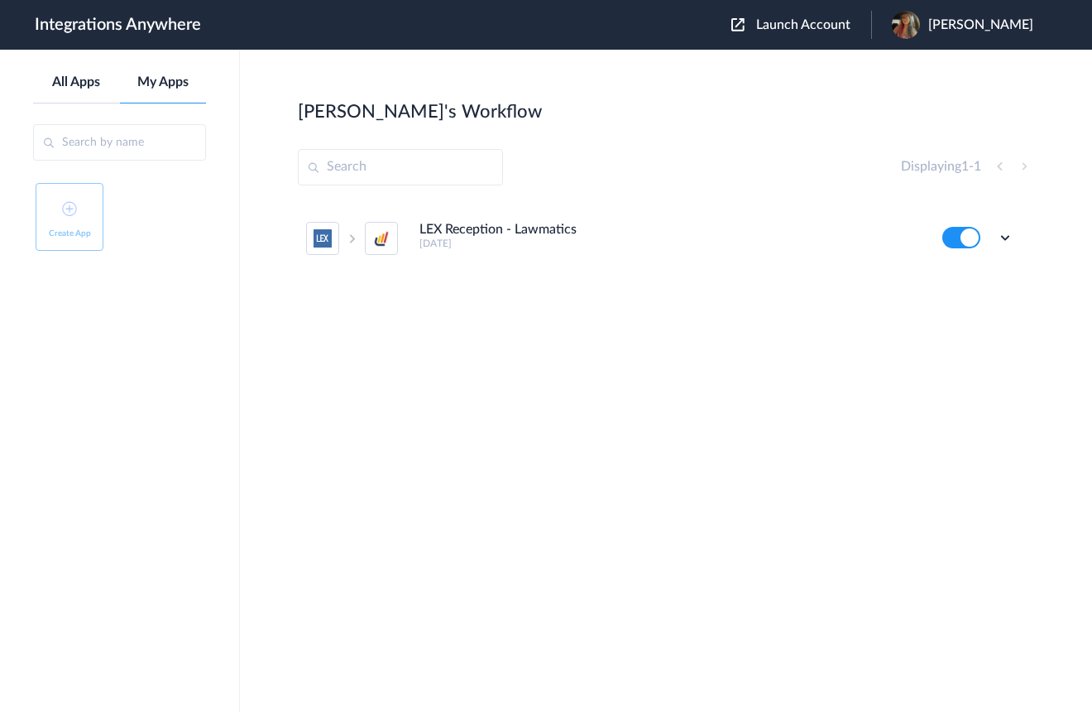
click at [79, 83] on link "All Apps" at bounding box center [76, 82] width 87 height 16
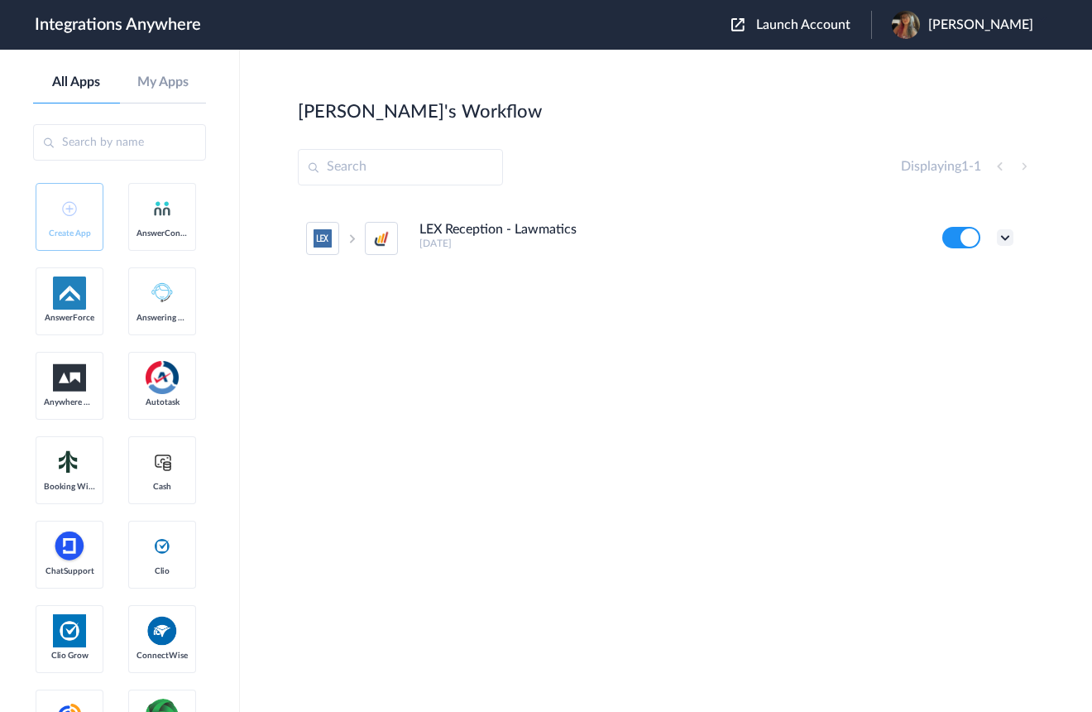
click at [1005, 236] on icon at bounding box center [1005, 237] width 17 height 17
click at [976, 281] on li "Edit" at bounding box center [960, 276] width 108 height 31
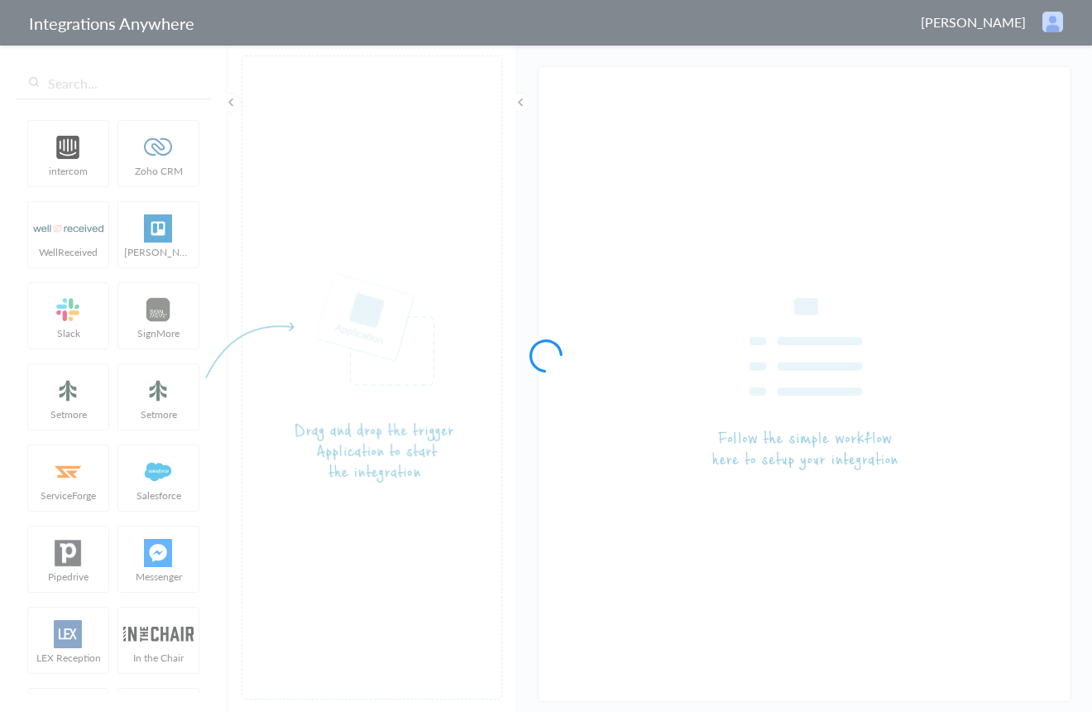
type input "LEX Reception - Lawmatics"
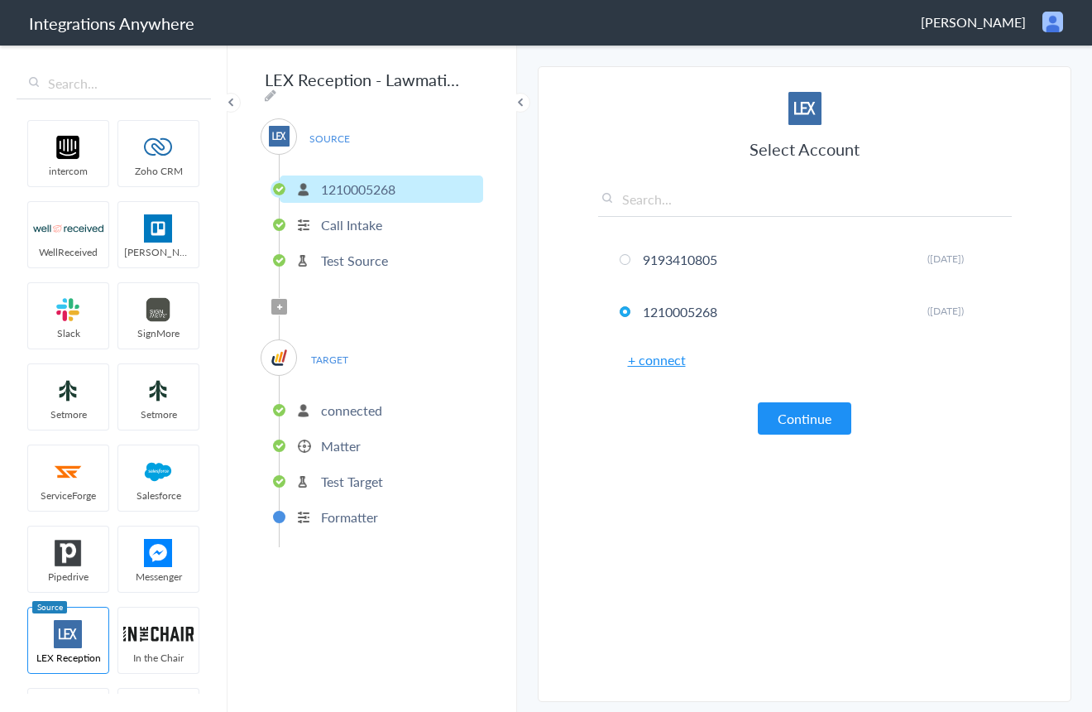
click at [791, 423] on button "Continue" at bounding box center [805, 418] width 94 height 32
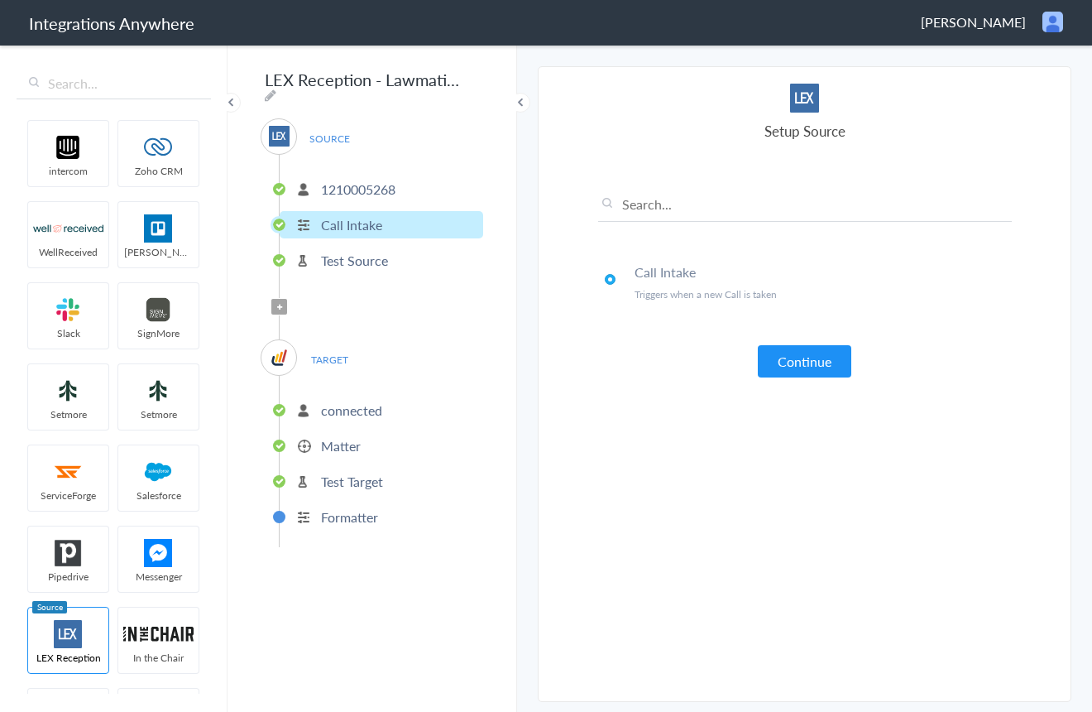
drag, startPoint x: 789, startPoint y: 360, endPoint x: 787, endPoint y: 405, distance: 45.6
click at [789, 360] on button "Continue" at bounding box center [805, 361] width 94 height 32
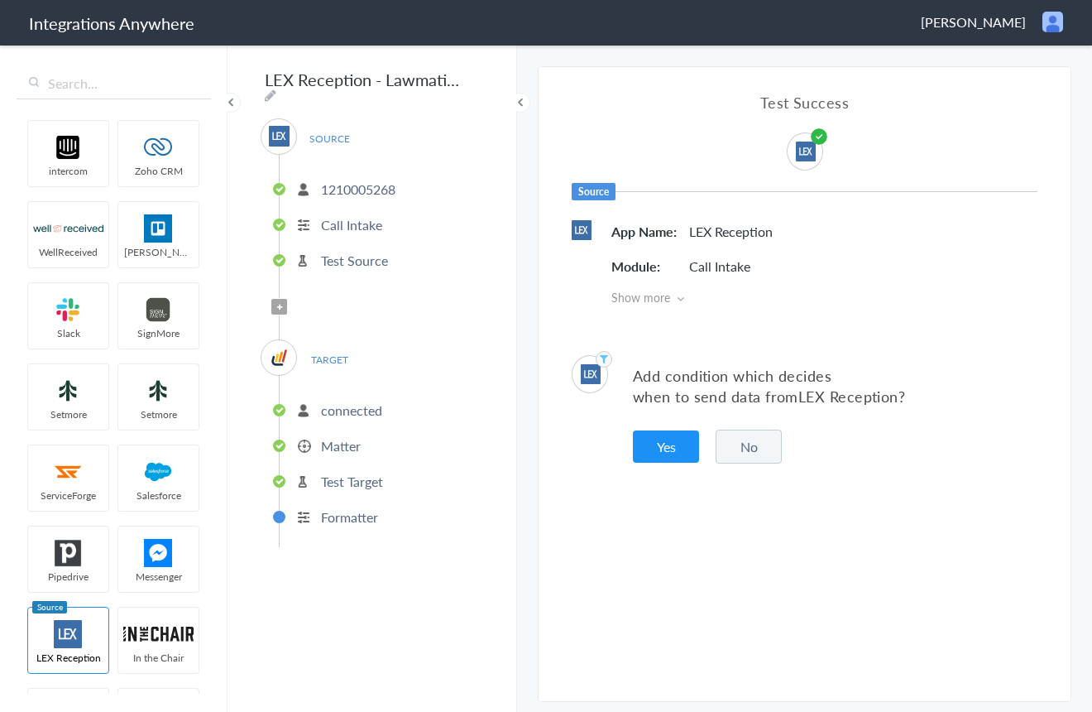
click at [654, 453] on button "Yes" at bounding box center [666, 446] width 66 height 32
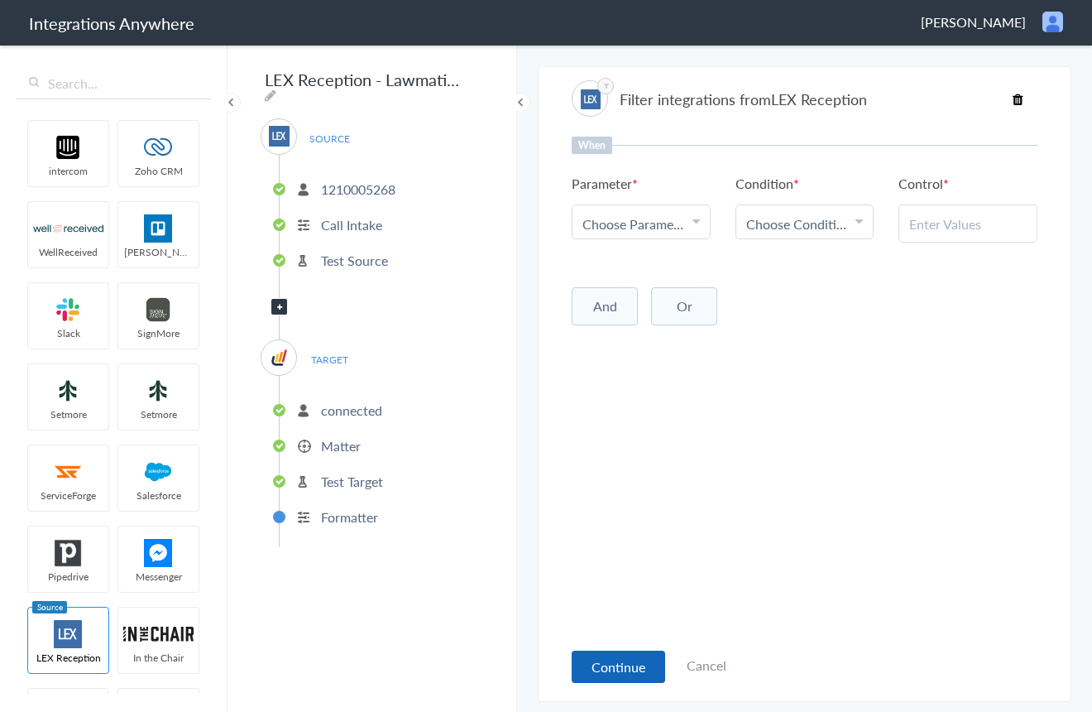
click at [604, 666] on button "Continue" at bounding box center [619, 666] width 94 height 32
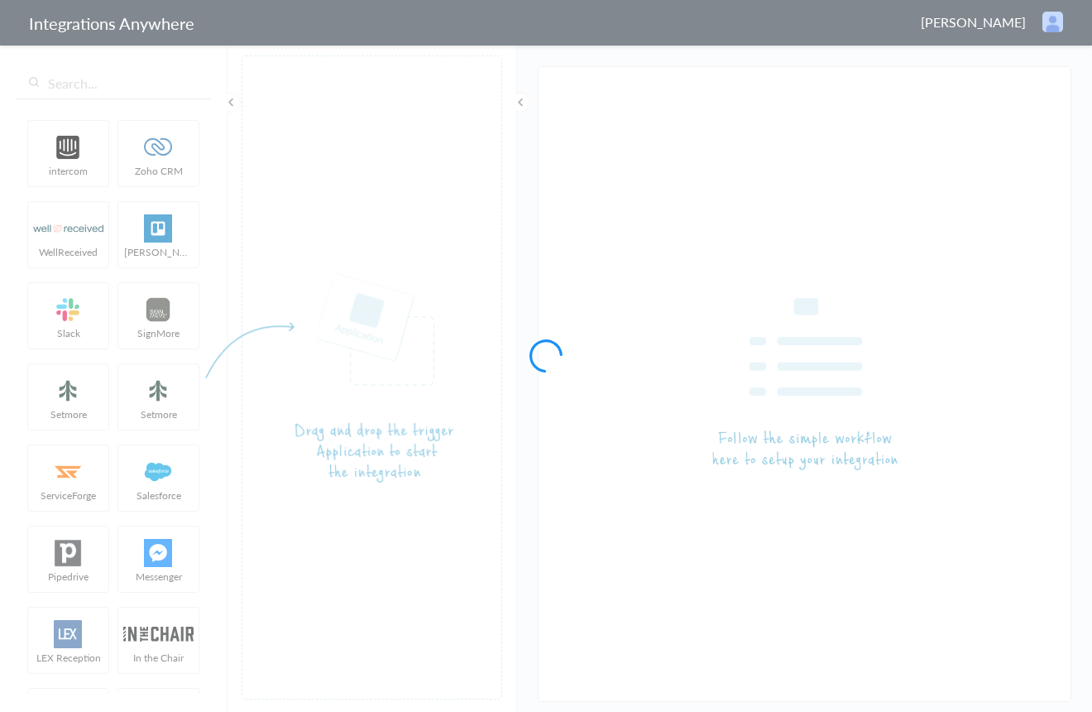
type input "LEX Reception - Lawmatics"
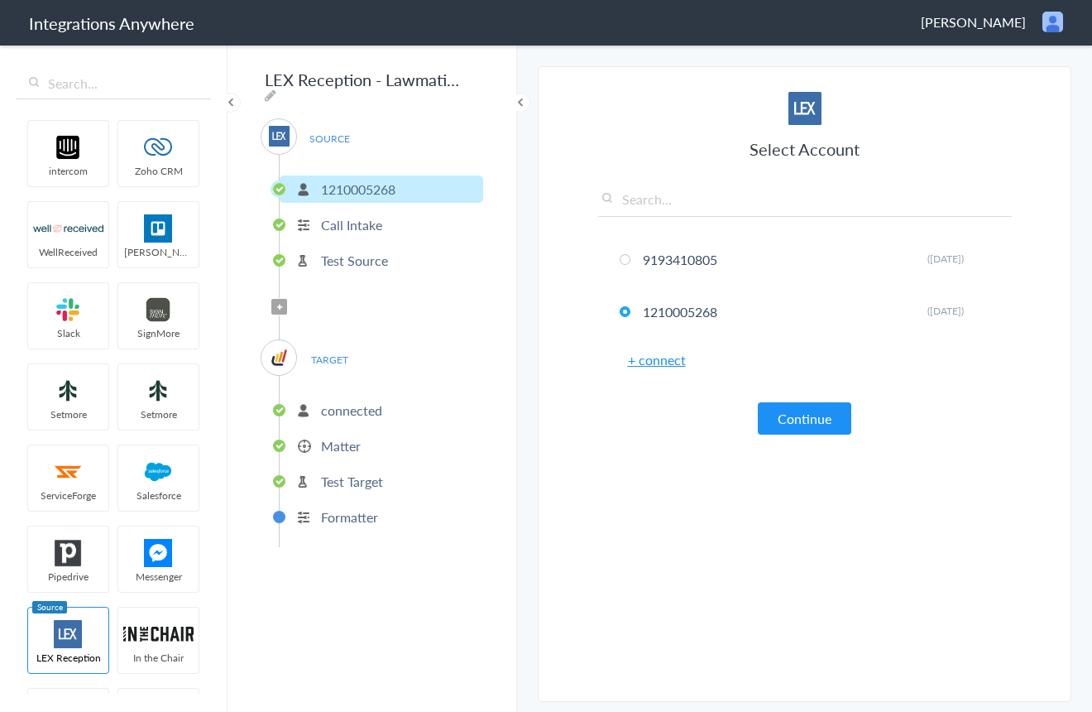
click at [791, 418] on button "Continue" at bounding box center [805, 418] width 94 height 32
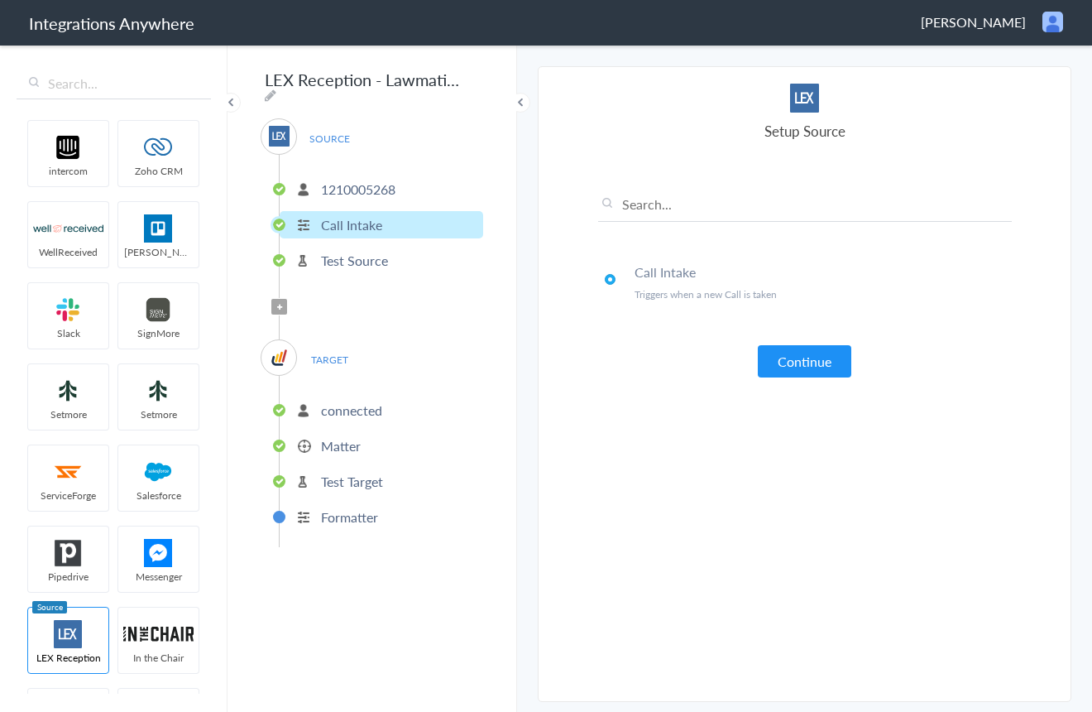
drag, startPoint x: 806, startPoint y: 365, endPoint x: 808, endPoint y: 382, distance: 17.5
click at [805, 365] on button "Continue" at bounding box center [805, 361] width 94 height 32
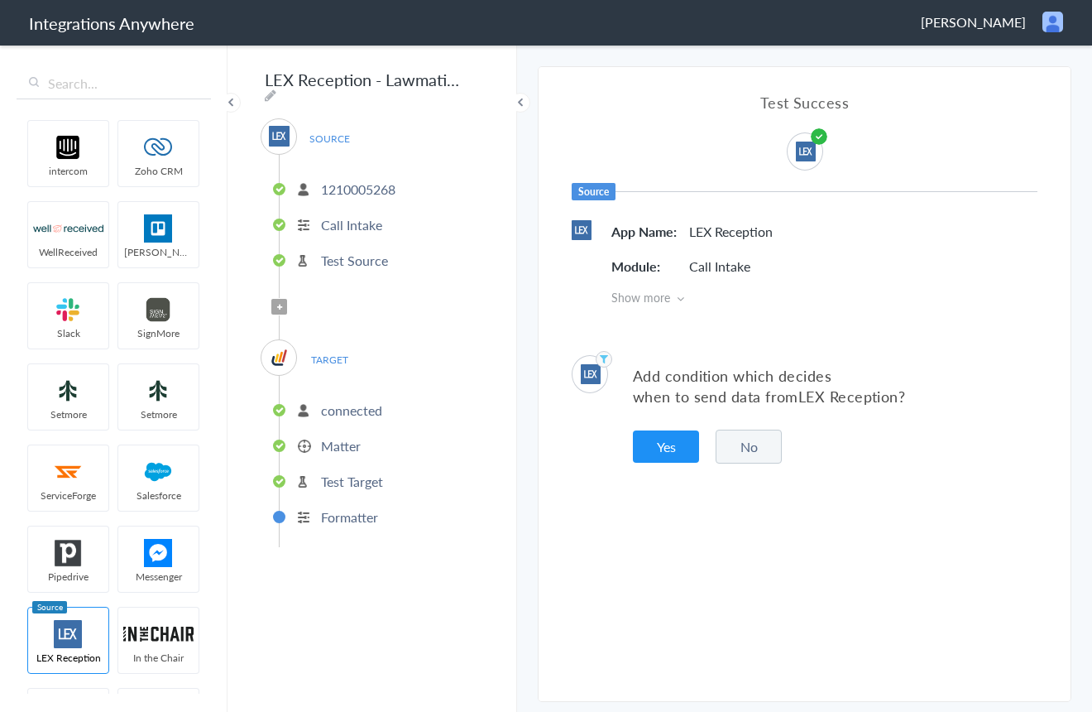
click at [743, 452] on button "No" at bounding box center [749, 446] width 66 height 34
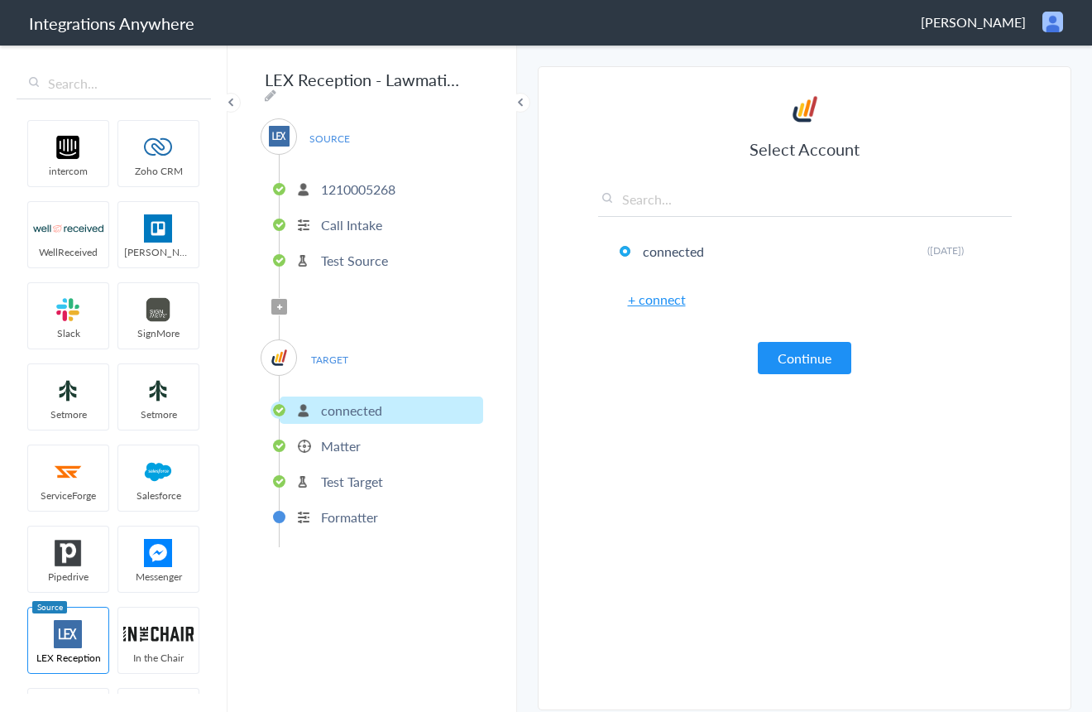
click at [819, 368] on button "Continue" at bounding box center [805, 358] width 94 height 32
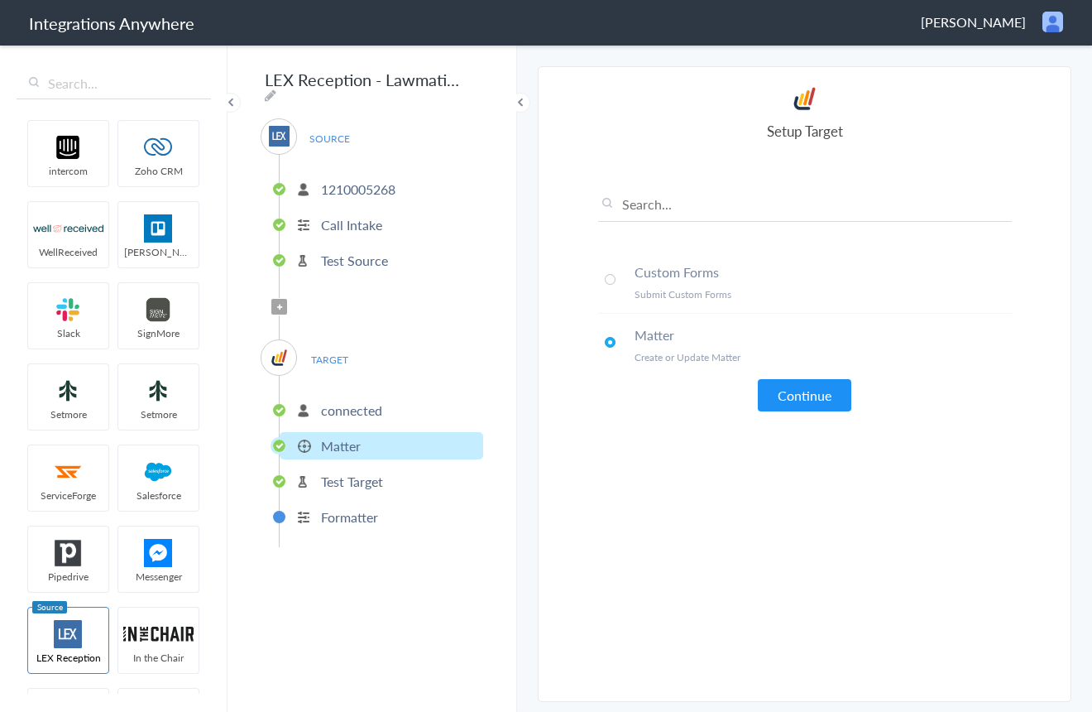
drag, startPoint x: 816, startPoint y: 394, endPoint x: 821, endPoint y: 461, distance: 67.2
click at [816, 396] on button "Continue" at bounding box center [805, 395] width 94 height 32
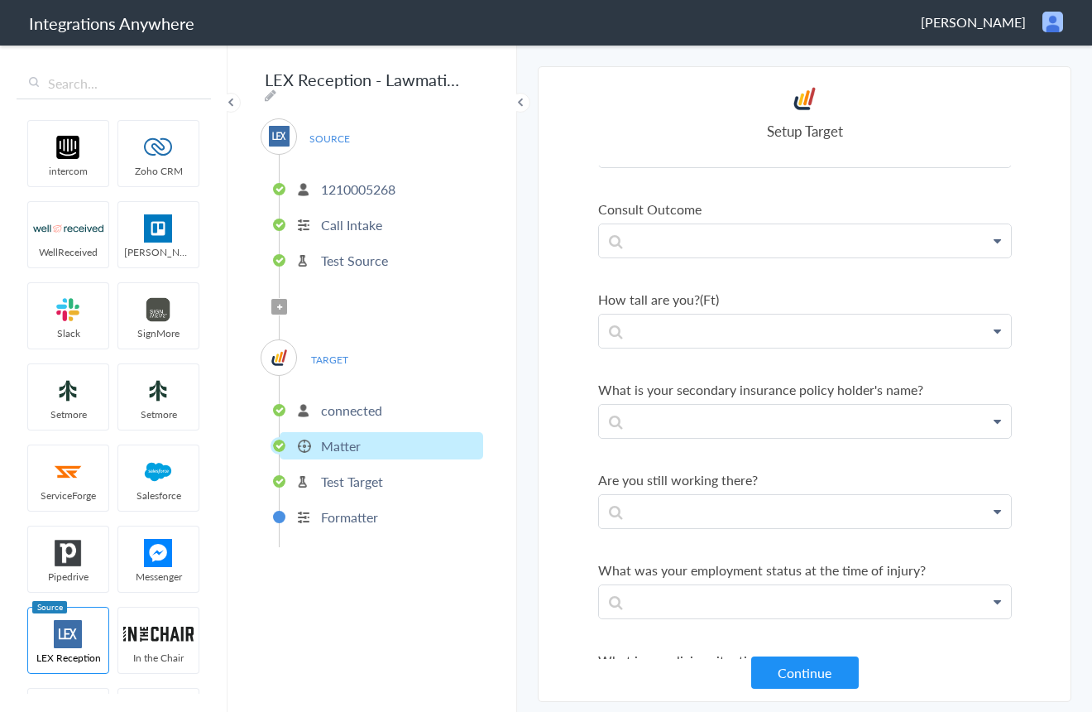
scroll to position [26605, 0]
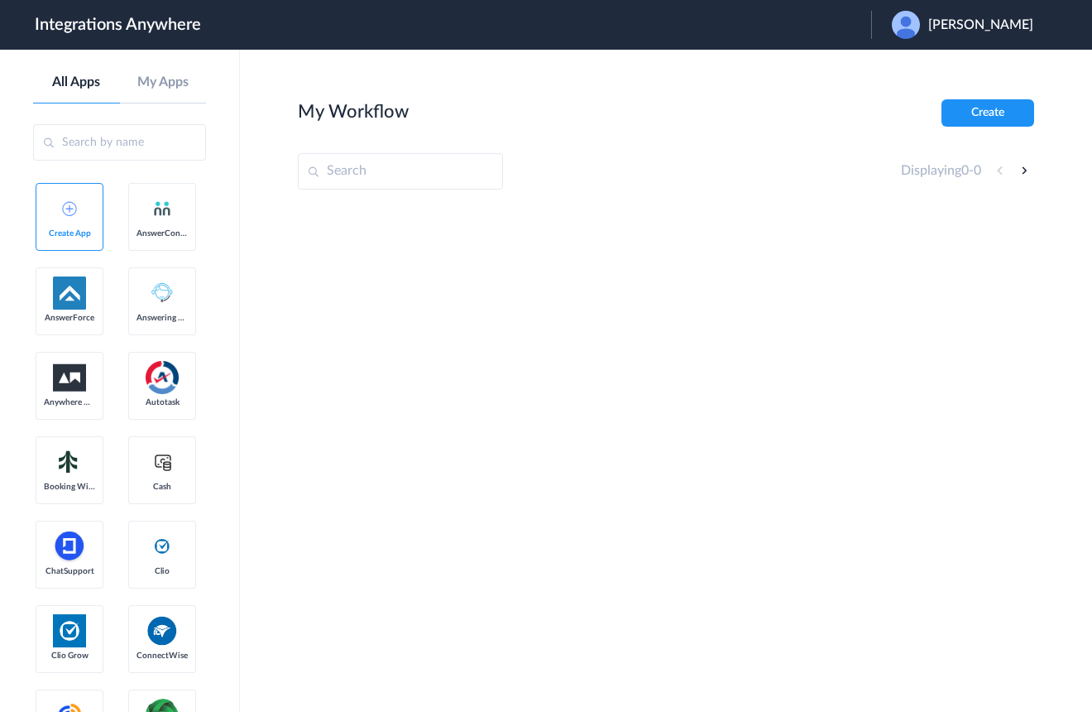
click at [1009, 24] on span "[PERSON_NAME]" at bounding box center [980, 25] width 105 height 16
click at [952, 64] on li "Logout" at bounding box center [960, 67] width 179 height 31
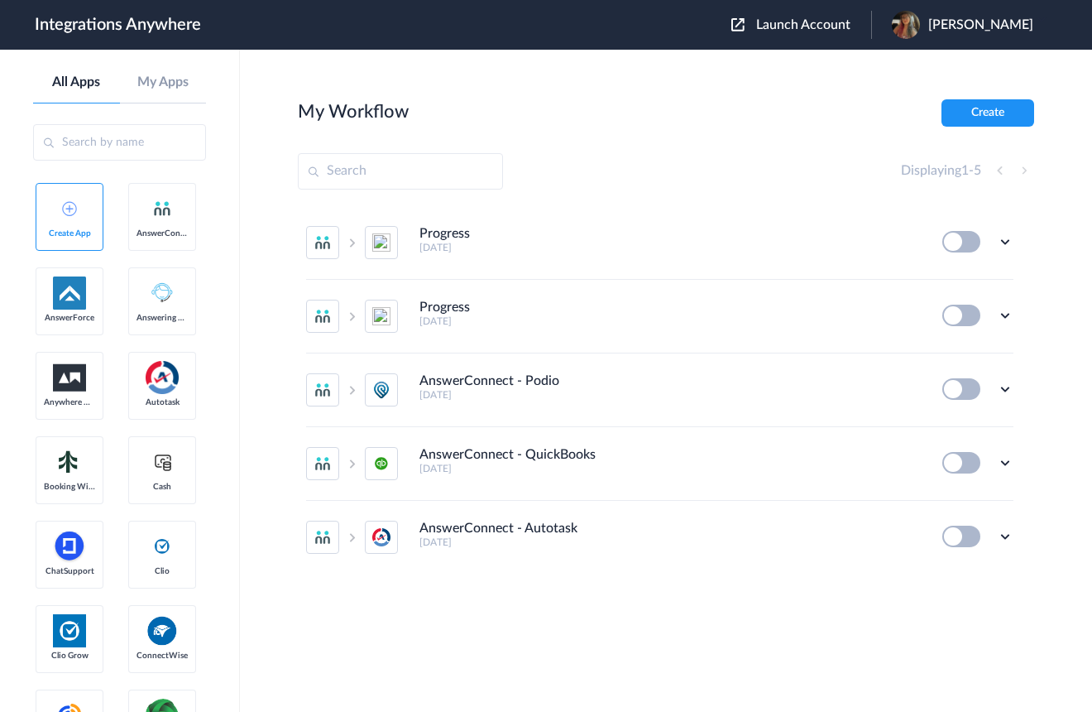
click at [843, 35] on div "Launch Account [PERSON_NAME] My Account Logout" at bounding box center [890, 25] width 319 height 28
drag, startPoint x: 829, startPoint y: 27, endPoint x: 741, endPoint y: 126, distance: 132.4
click at [829, 27] on span "Launch Account" at bounding box center [803, 24] width 94 height 13
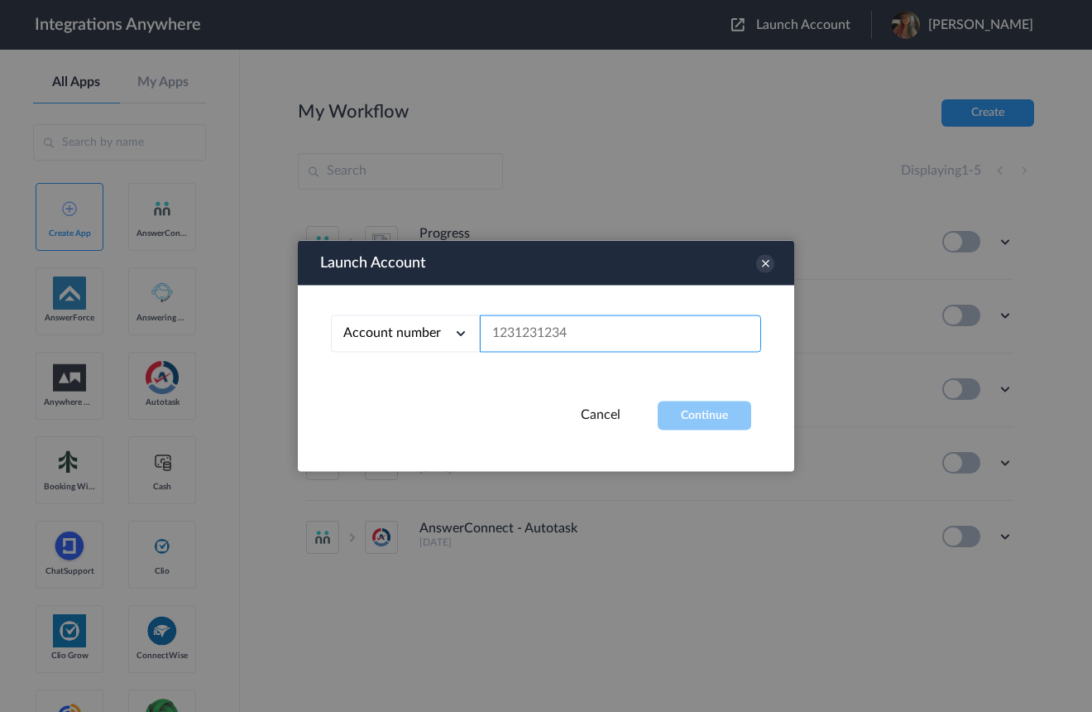
click at [598, 347] on input "text" at bounding box center [620, 333] width 281 height 37
paste input "9193410805"
type input "9193410805"
